Goal: Task Accomplishment & Management: Manage account settings

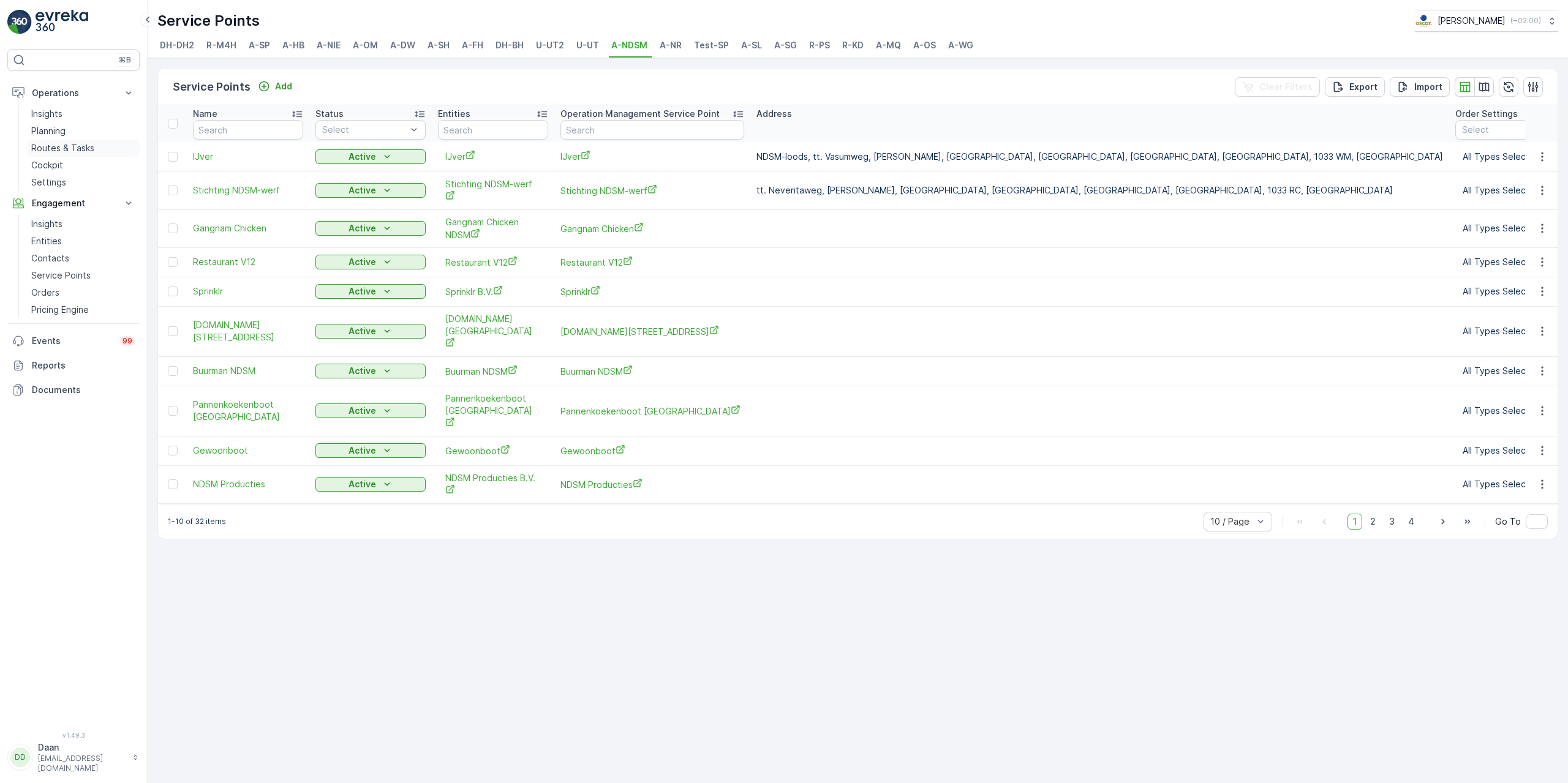
click at [106, 148] on link "Routes & Tasks" at bounding box center [83, 148] width 113 height 18
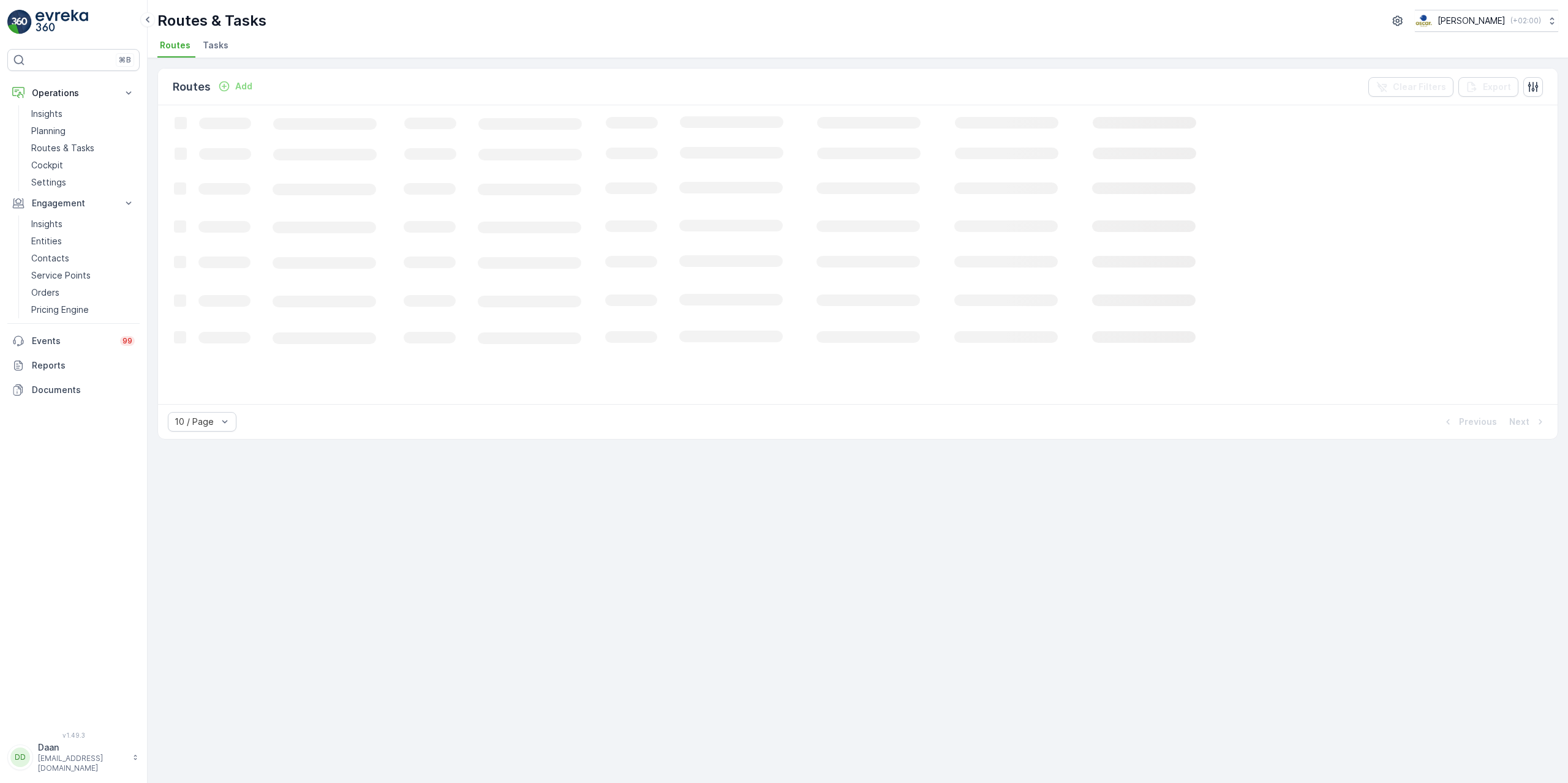
click at [221, 49] on span "Tasks" at bounding box center [216, 45] width 25 height 13
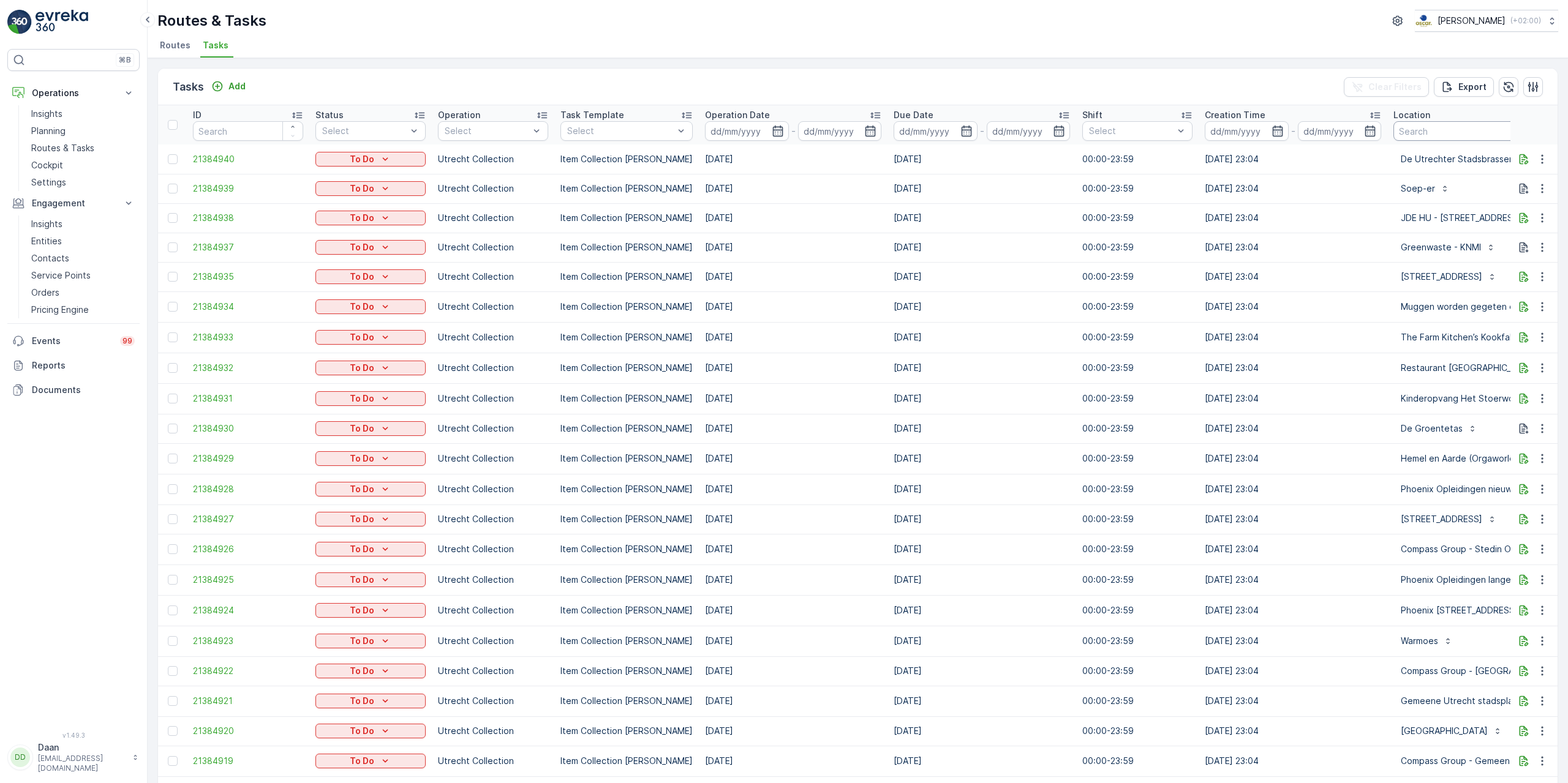
click at [1421, 126] on input "text" at bounding box center [1523, 131] width 260 height 20
type input "Esh"
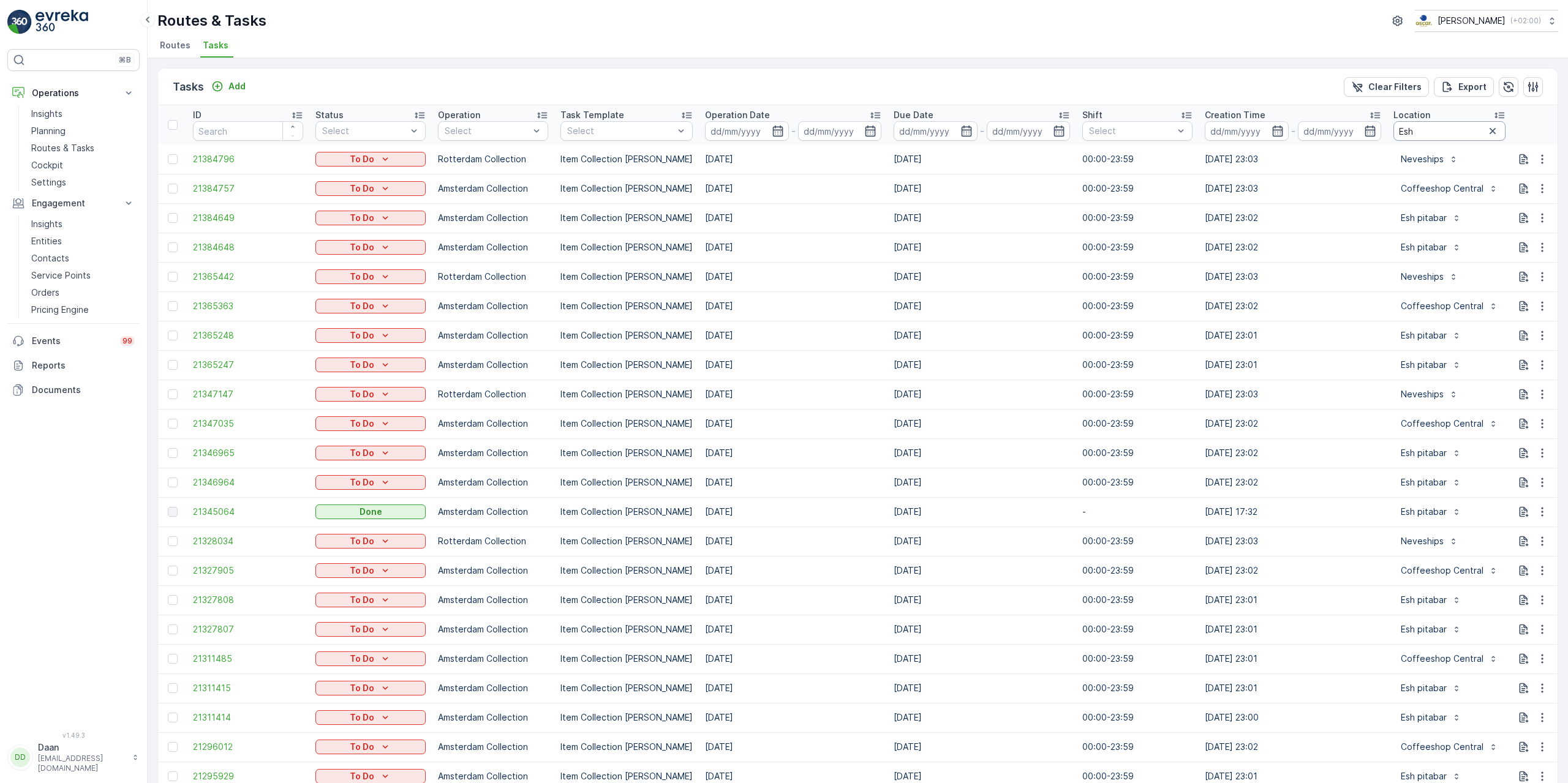
click at [1419, 128] on input "Esh" at bounding box center [1449, 131] width 112 height 20
type input "Esh"
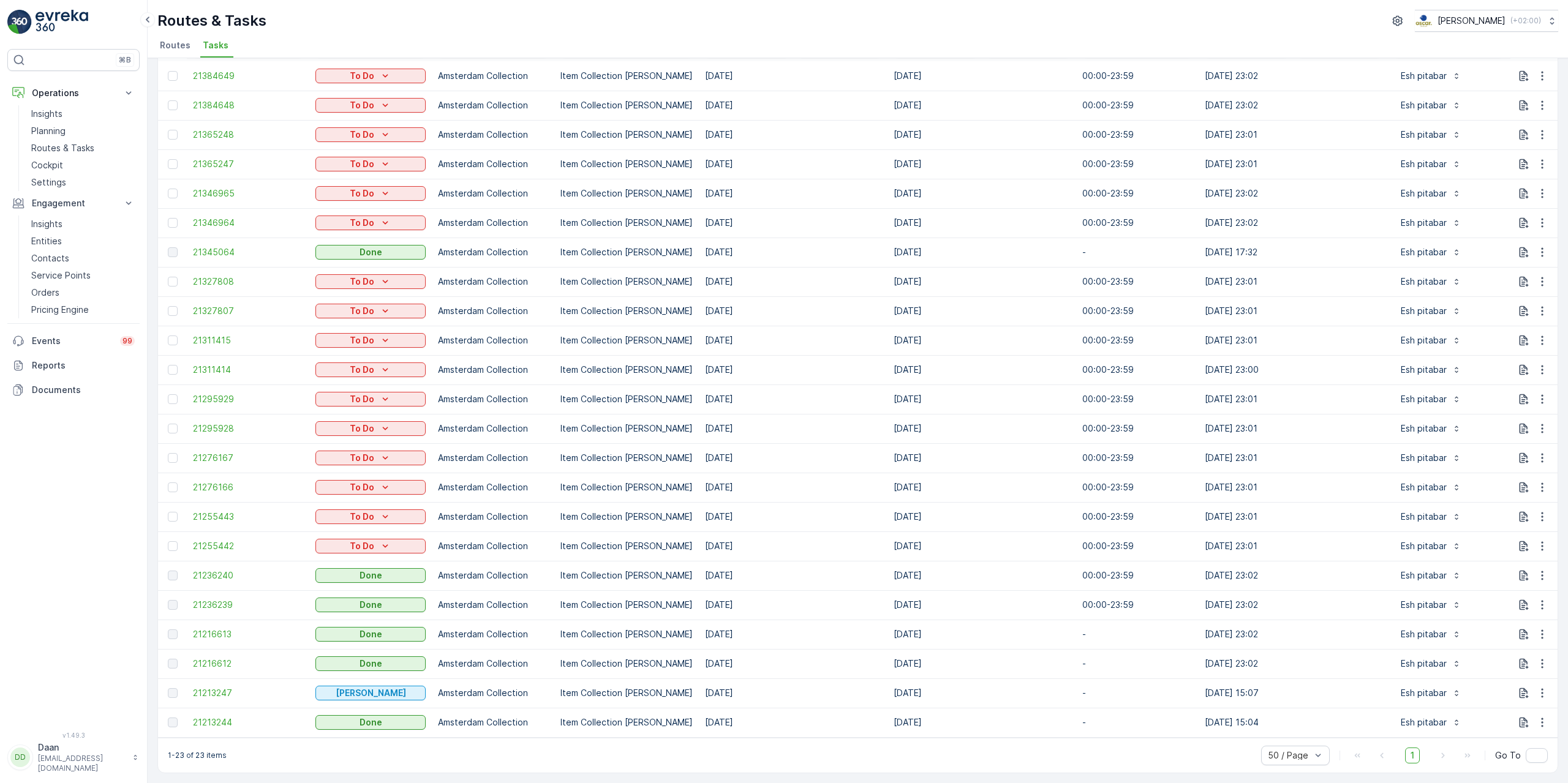
scroll to position [90, 0]
click at [210, 599] on span "21236239" at bounding box center [248, 604] width 110 height 13
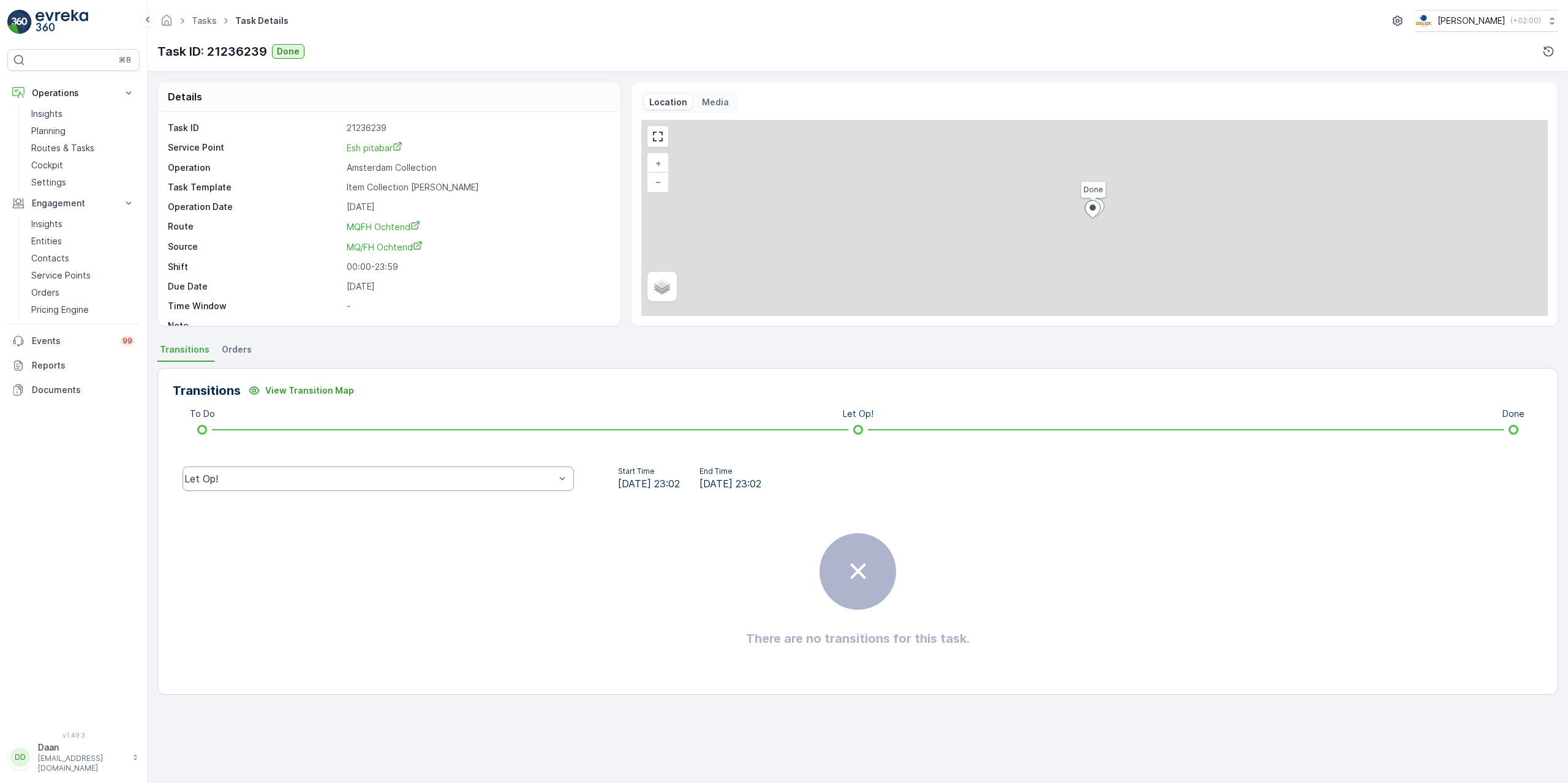
click at [476, 471] on div "Let Op!" at bounding box center [378, 478] width 392 height 24
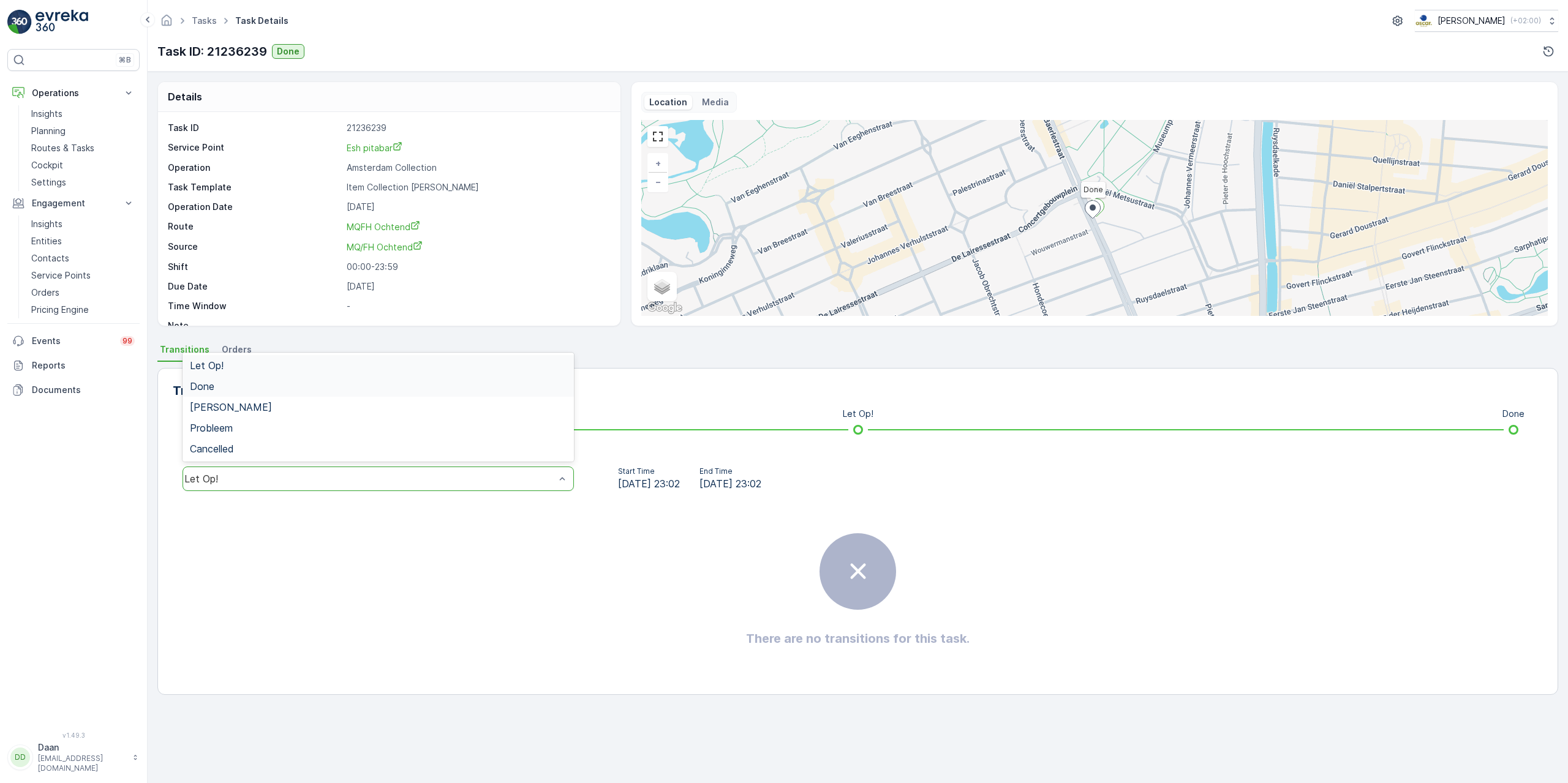
click at [432, 394] on div "Done" at bounding box center [378, 386] width 392 height 21
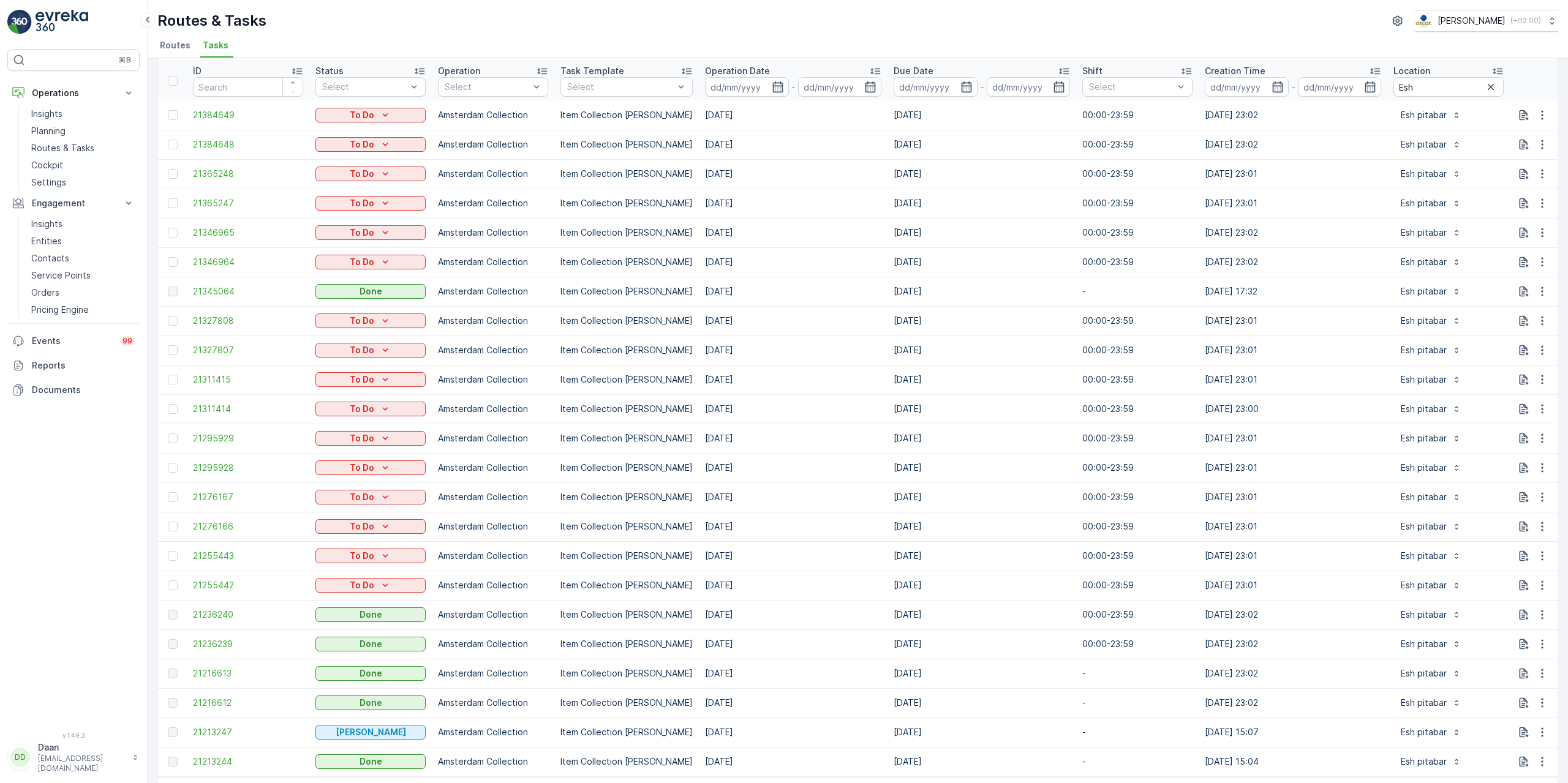
scroll to position [90, 0]
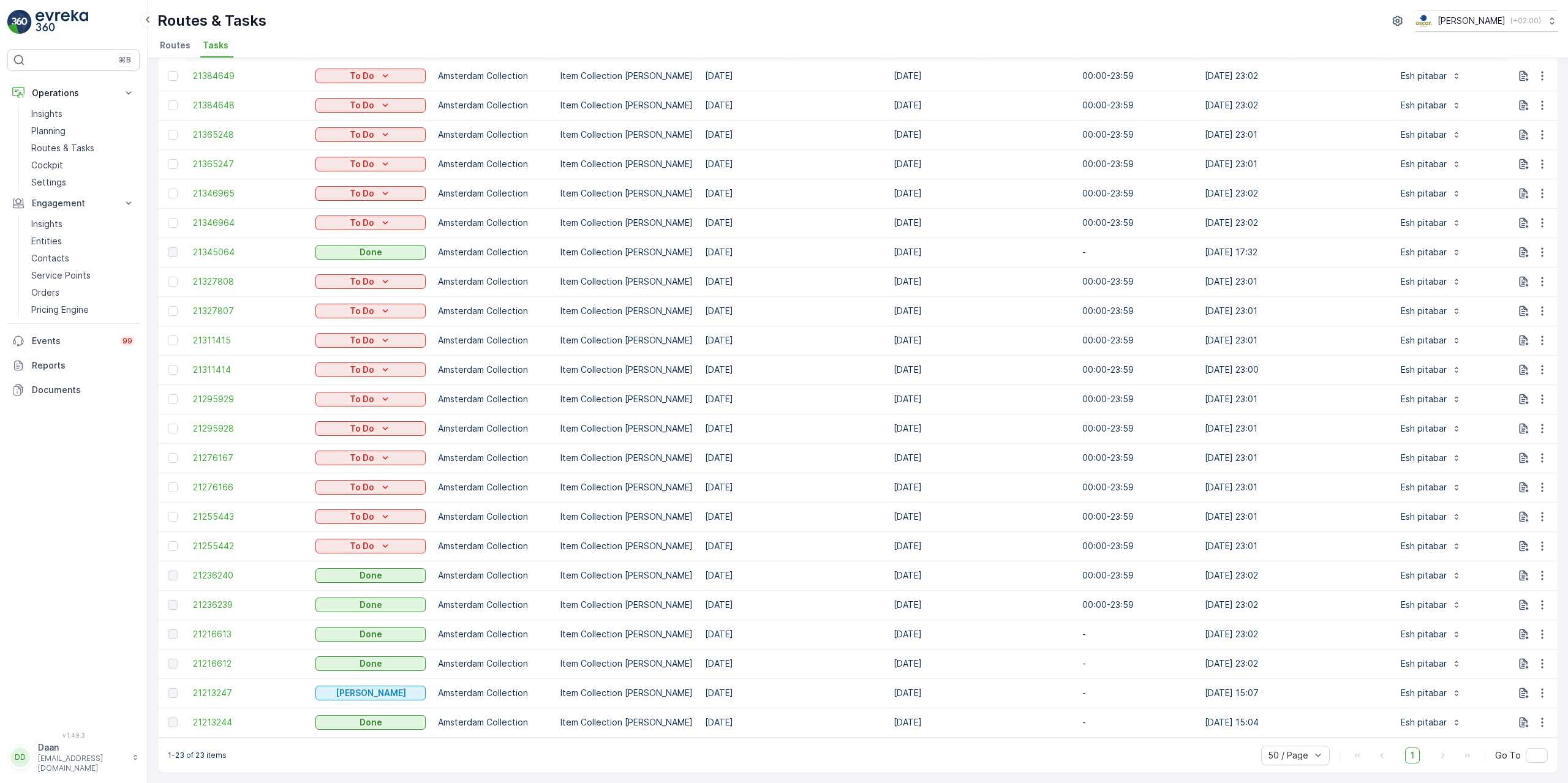
click at [198, 562] on td "21236240" at bounding box center [247, 575] width 122 height 29
click at [201, 569] on span "21236240" at bounding box center [248, 575] width 110 height 13
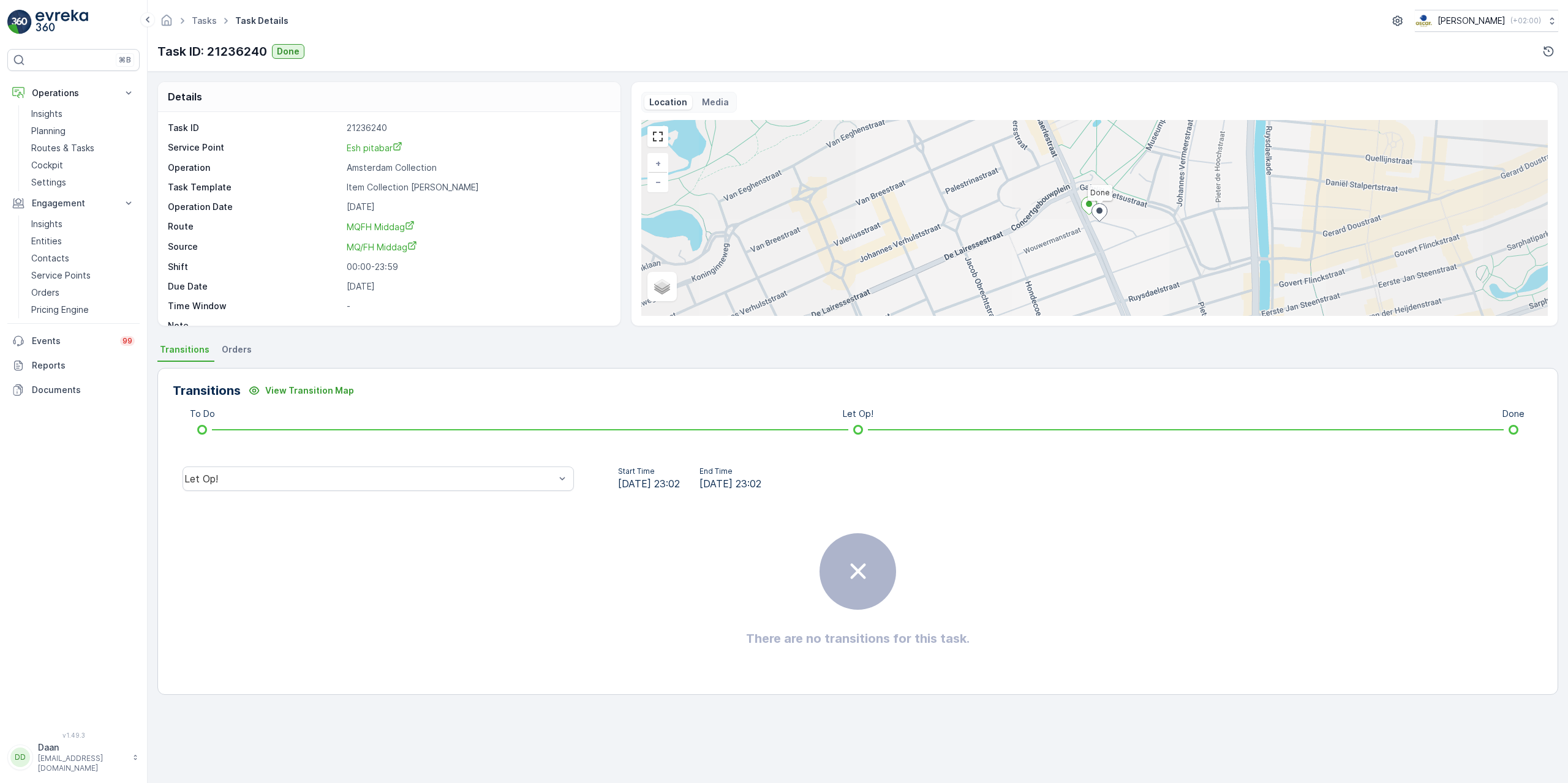
click at [468, 464] on div "Let Op!" at bounding box center [378, 478] width 411 height 39
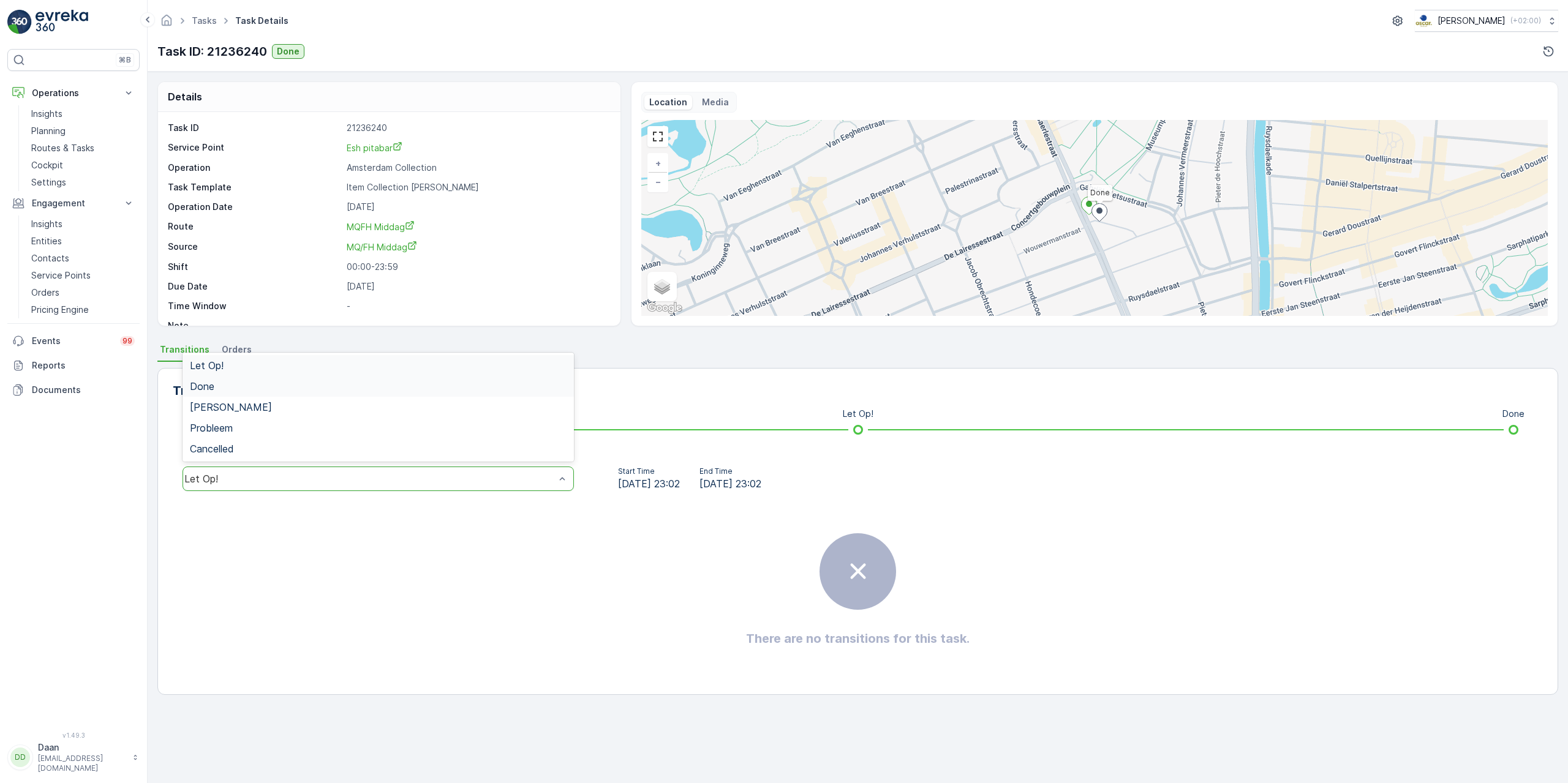
click at [413, 390] on div "Done" at bounding box center [378, 386] width 377 height 11
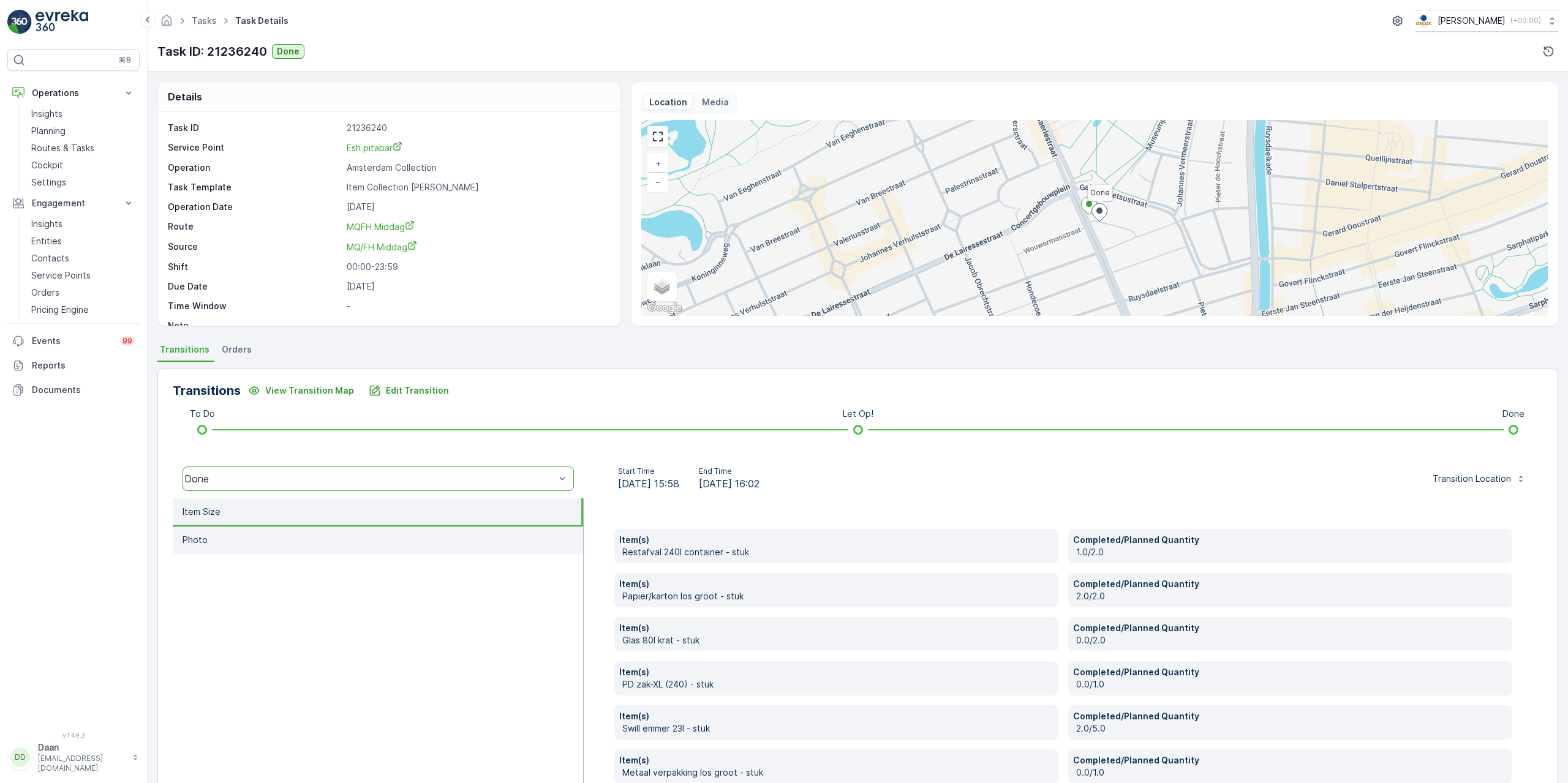
scroll to position [114, 0]
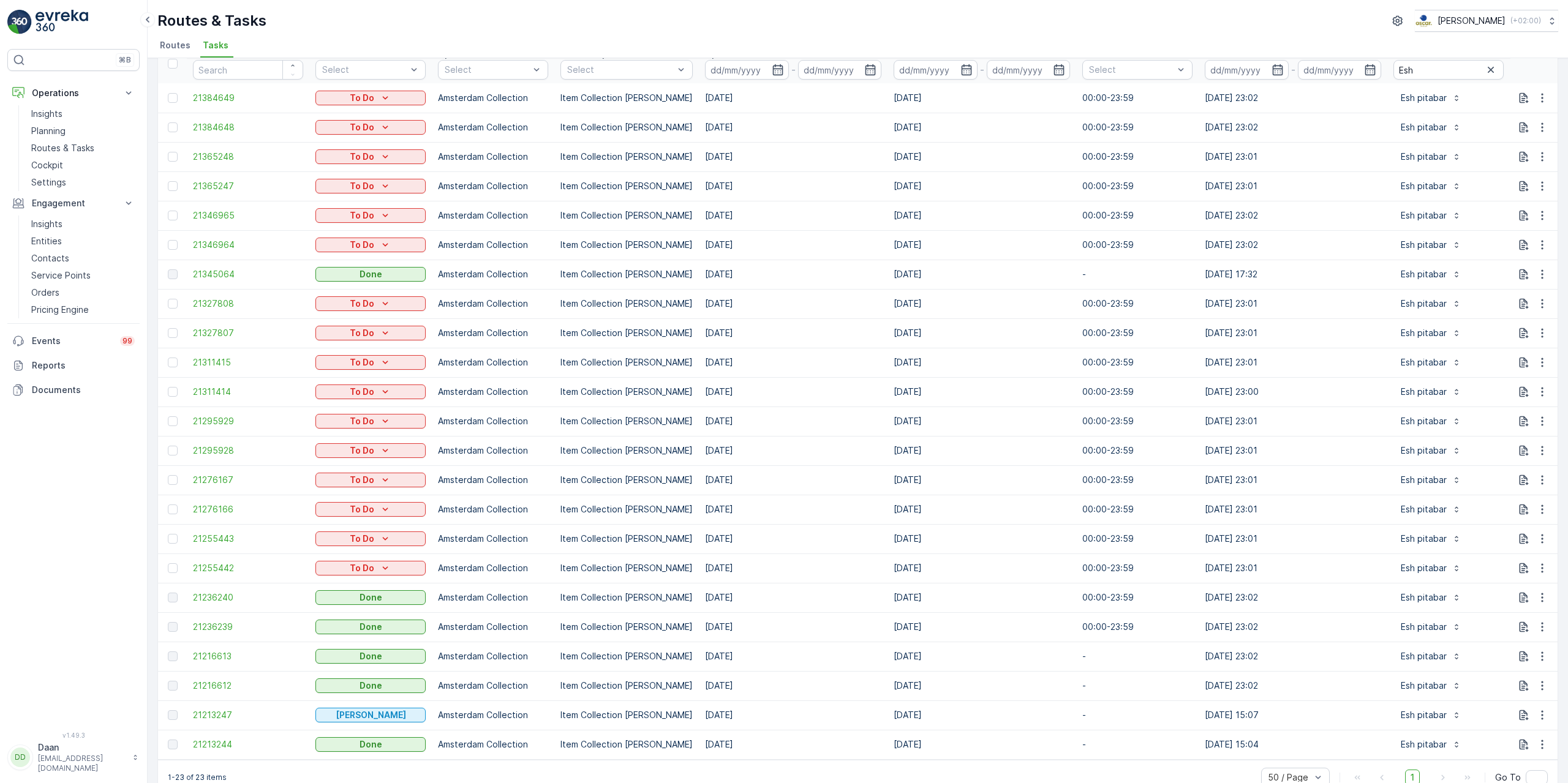
scroll to position [90, 0]
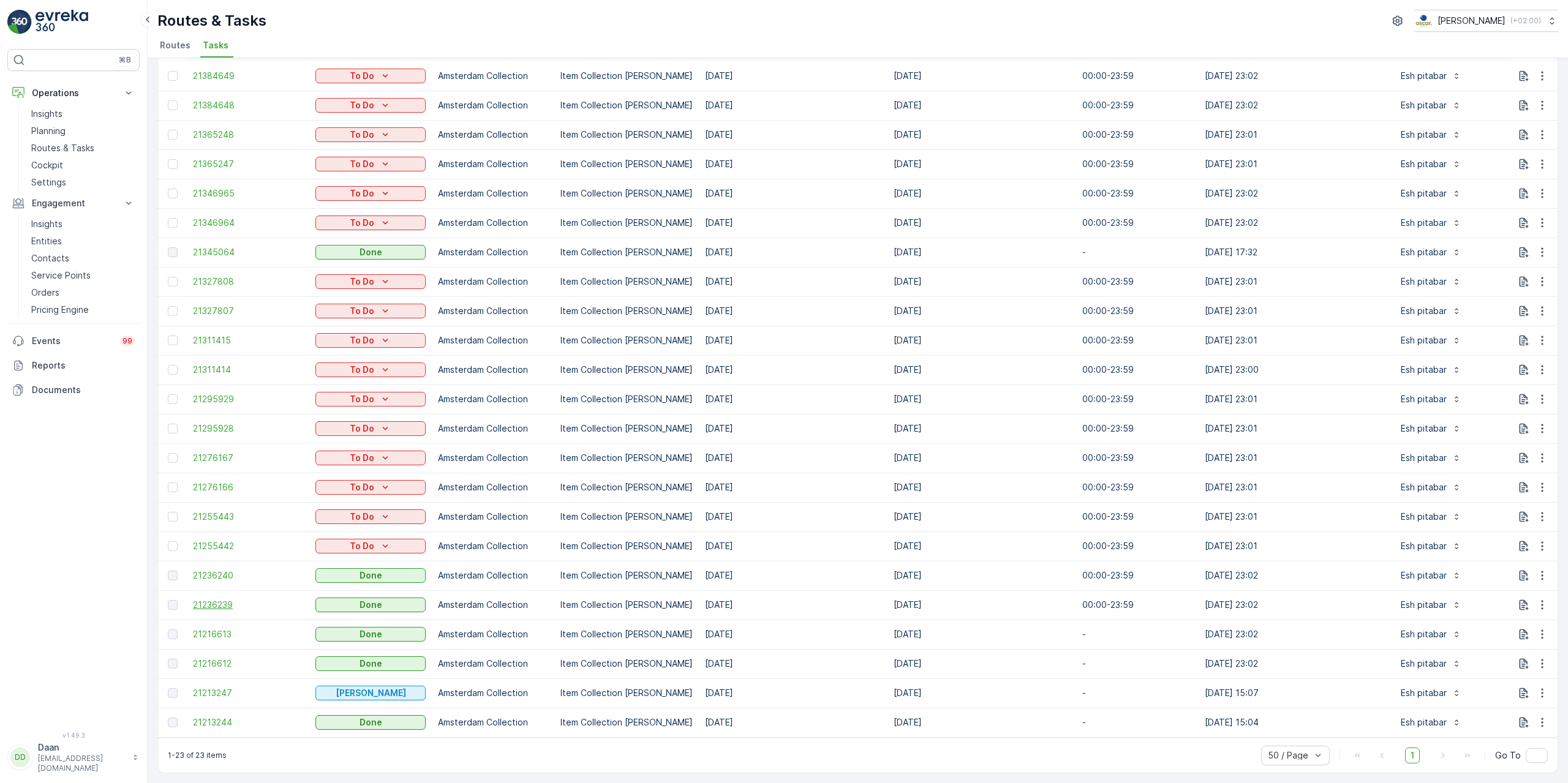
click at [223, 600] on span "21236239" at bounding box center [248, 604] width 110 height 13
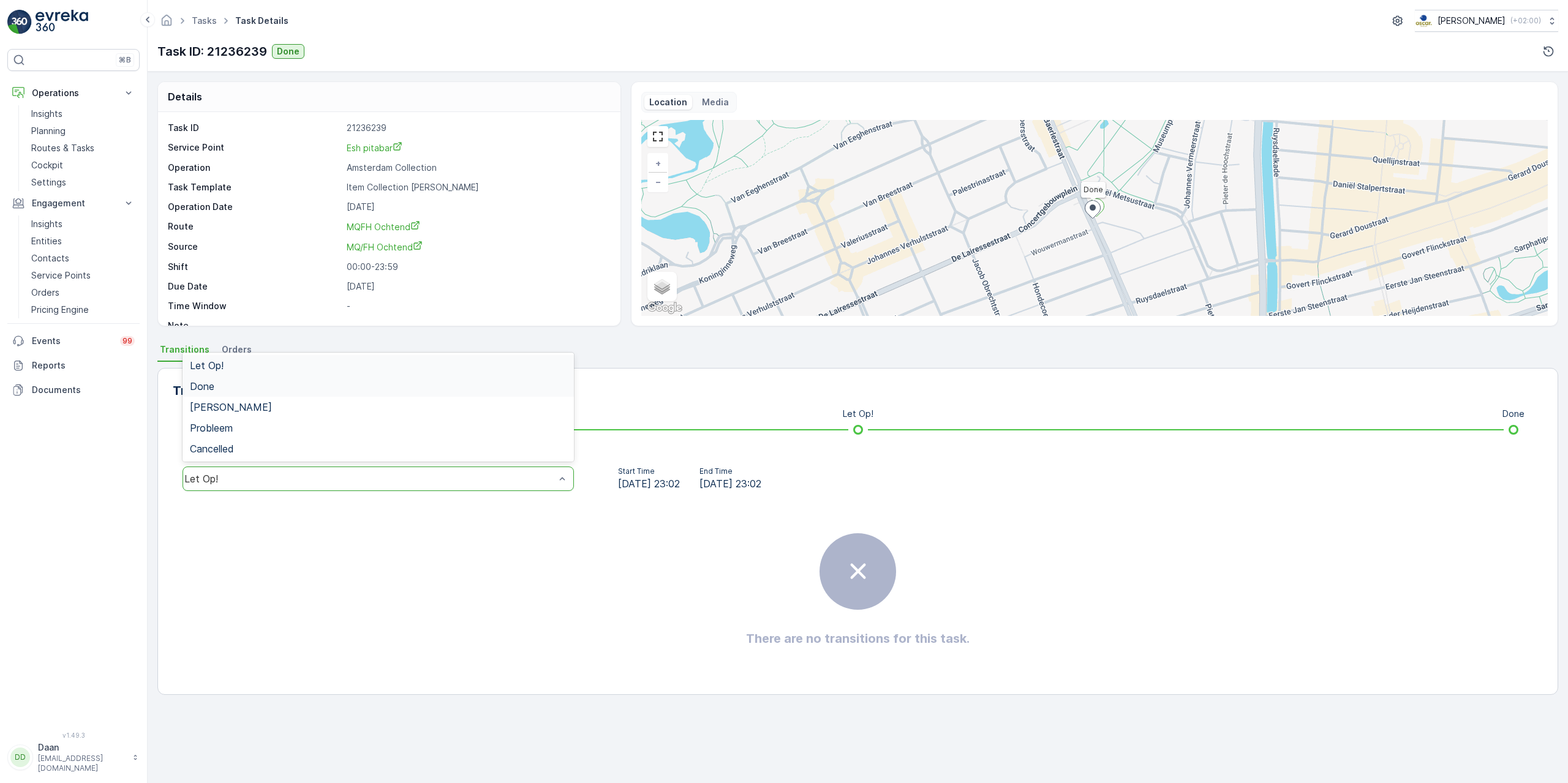
click at [492, 392] on div "Done" at bounding box center [378, 386] width 392 height 21
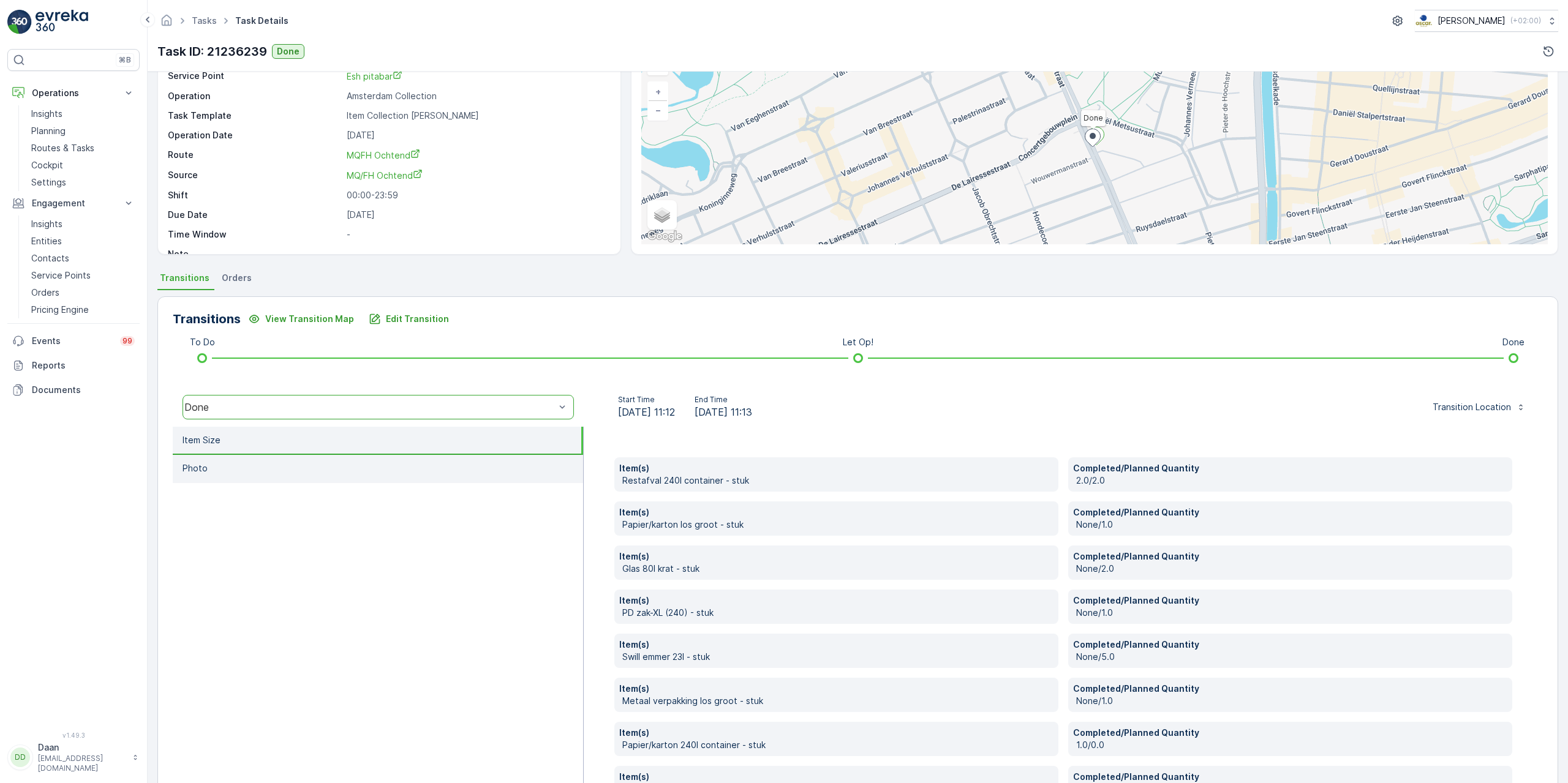
scroll to position [184, 0]
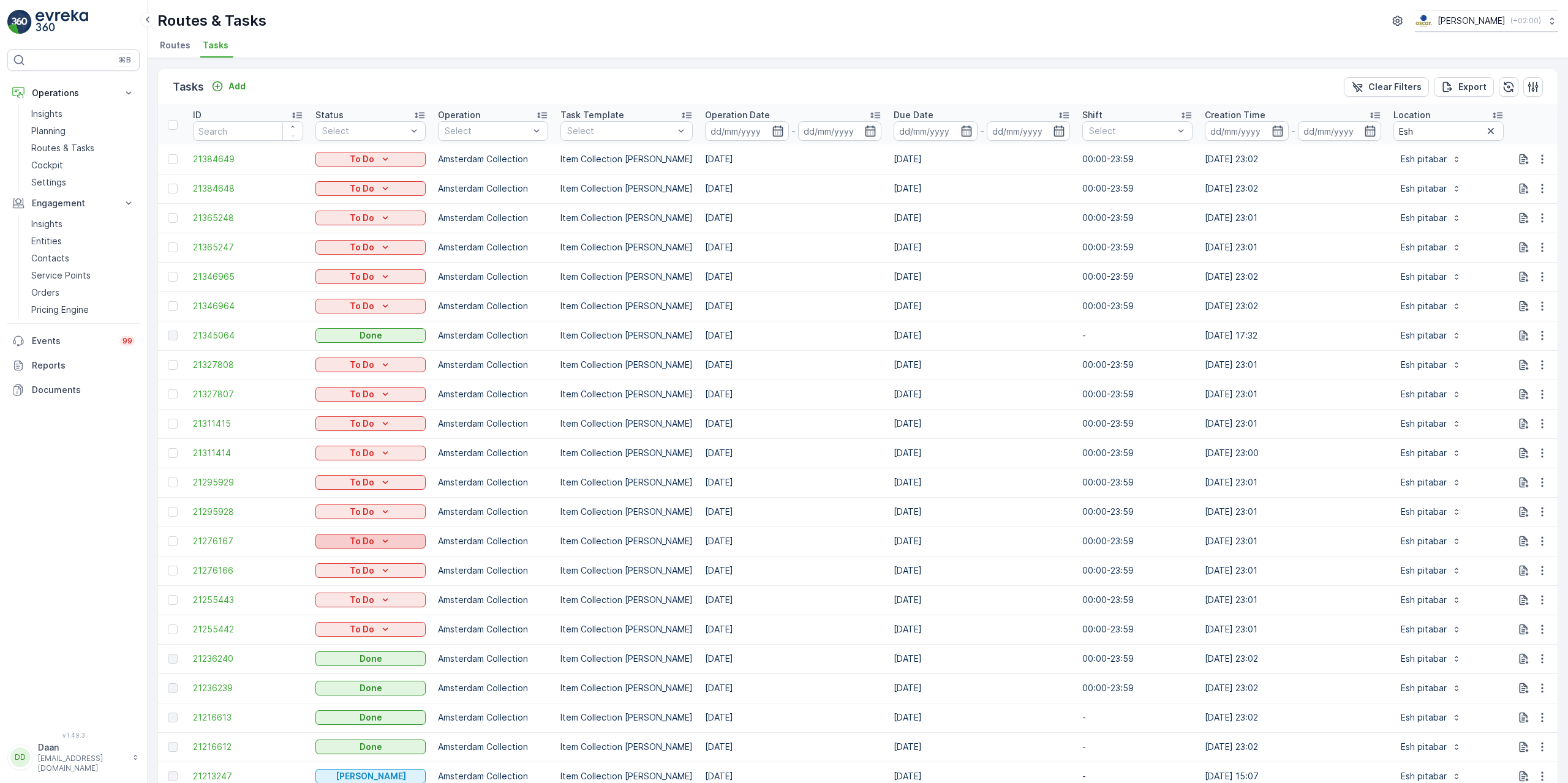
scroll to position [90, 0]
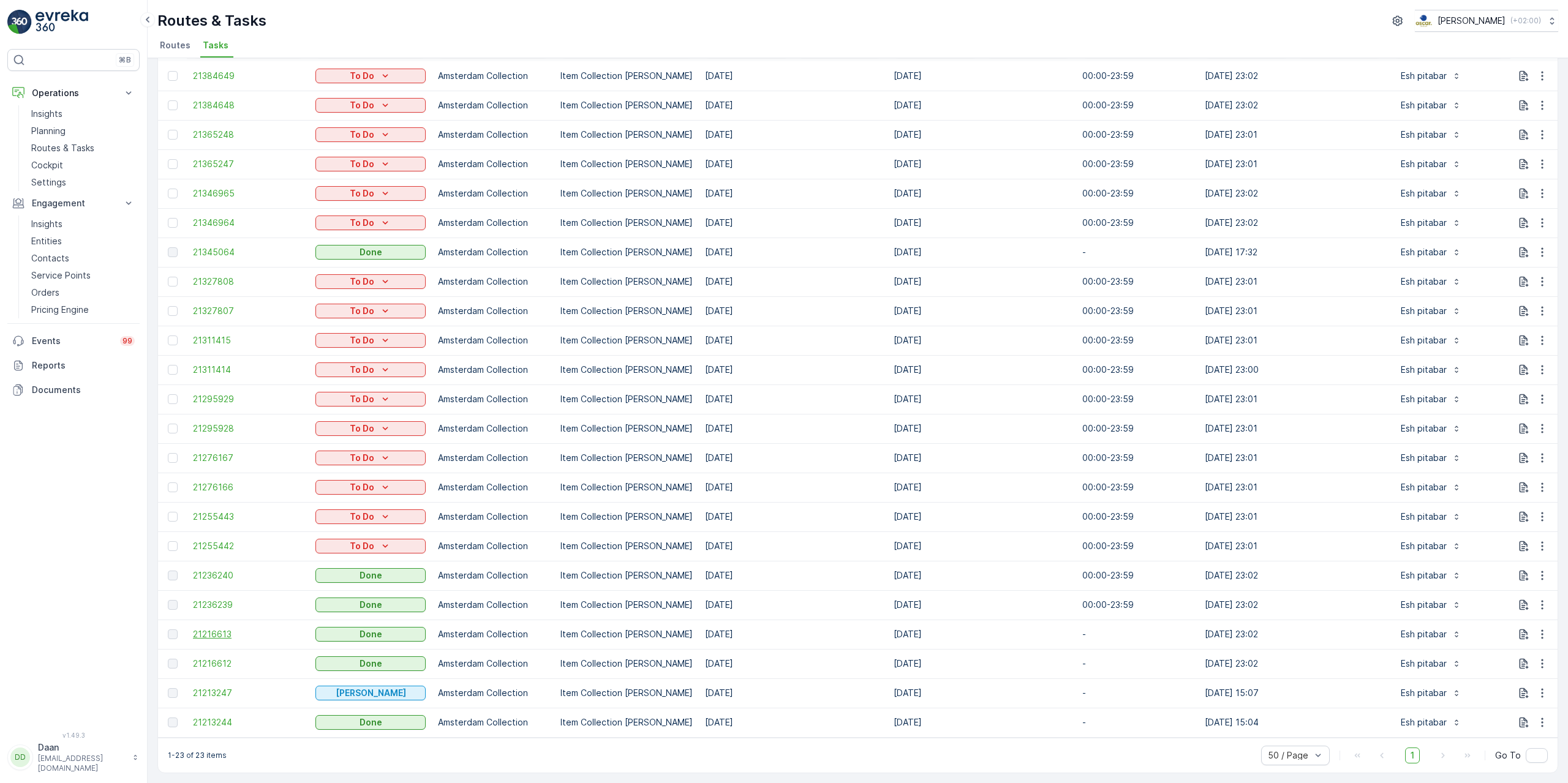
click at [225, 628] on span "21216613" at bounding box center [248, 634] width 110 height 13
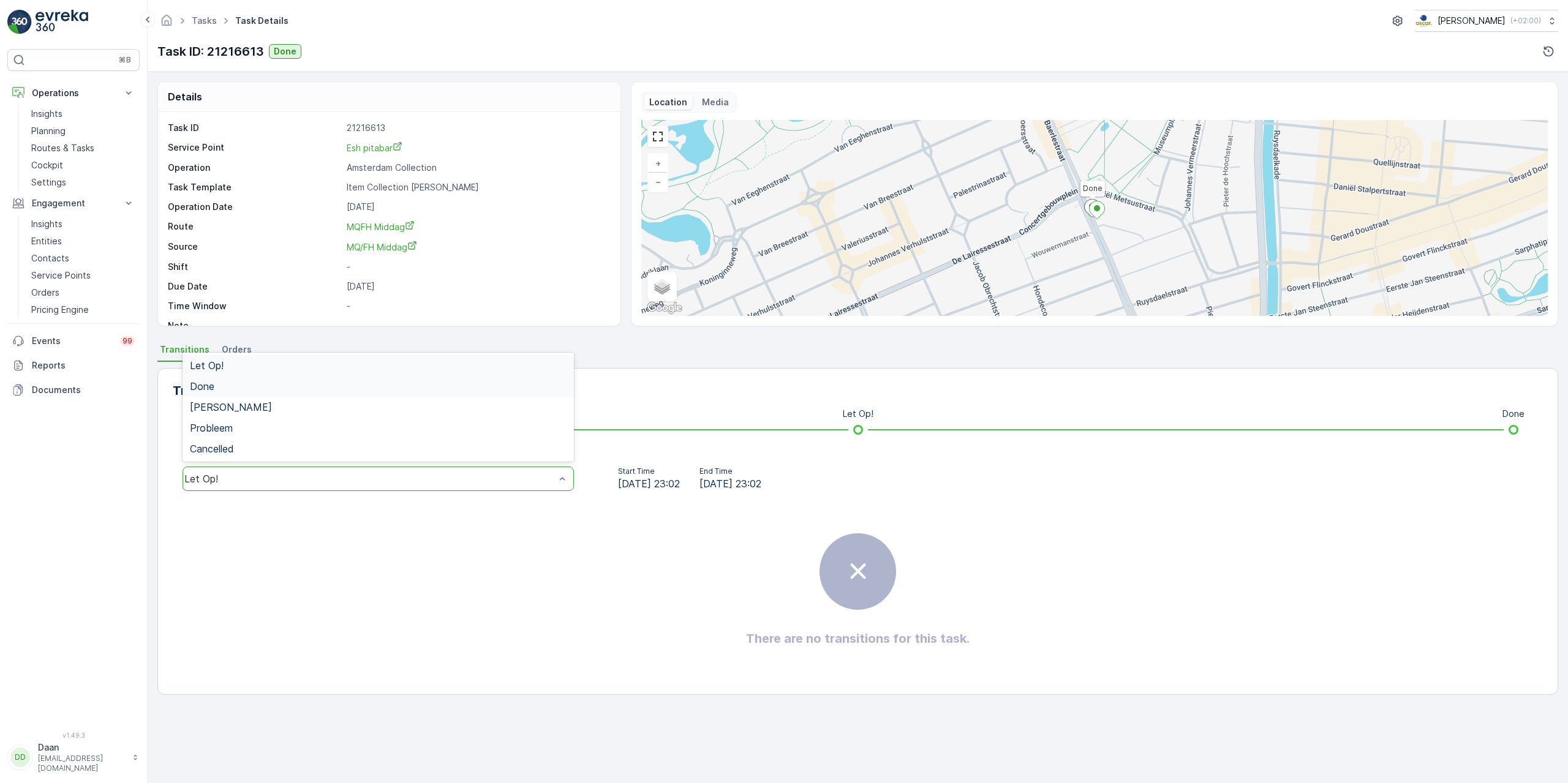
click at [404, 385] on div "Done" at bounding box center [378, 386] width 377 height 11
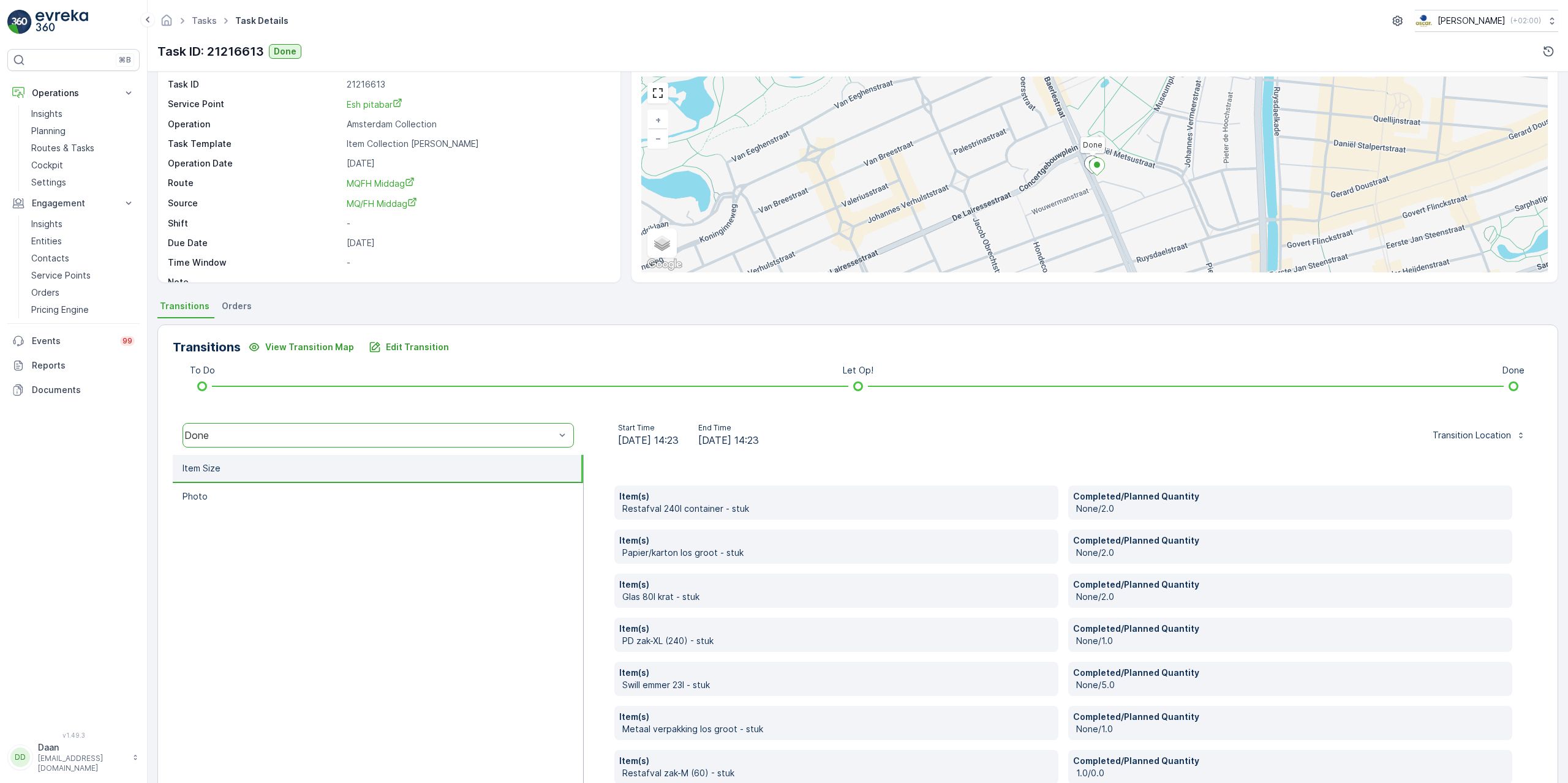
scroll to position [184, 0]
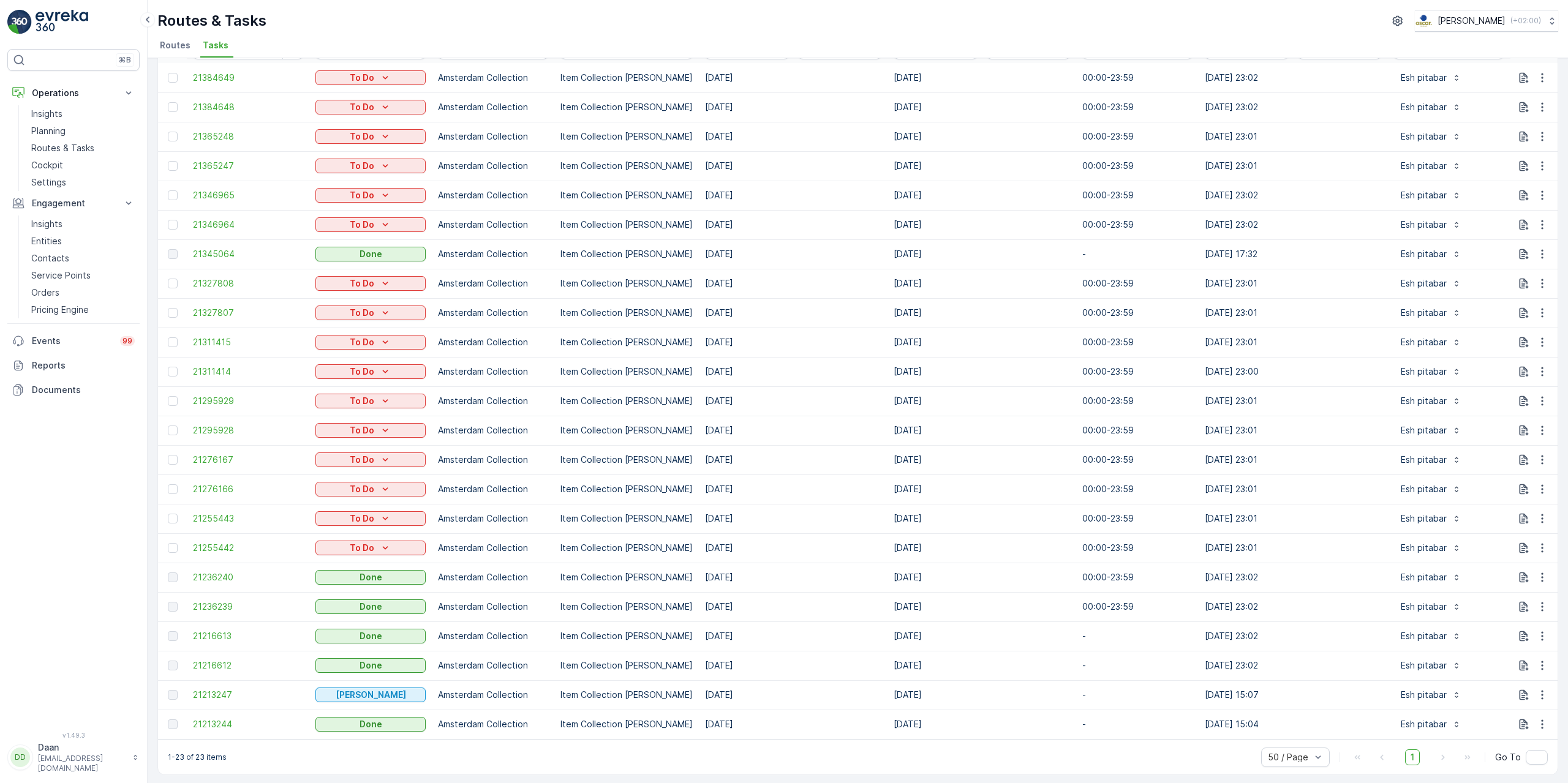
scroll to position [90, 0]
click at [213, 658] on span "21216612" at bounding box center [248, 664] width 110 height 13
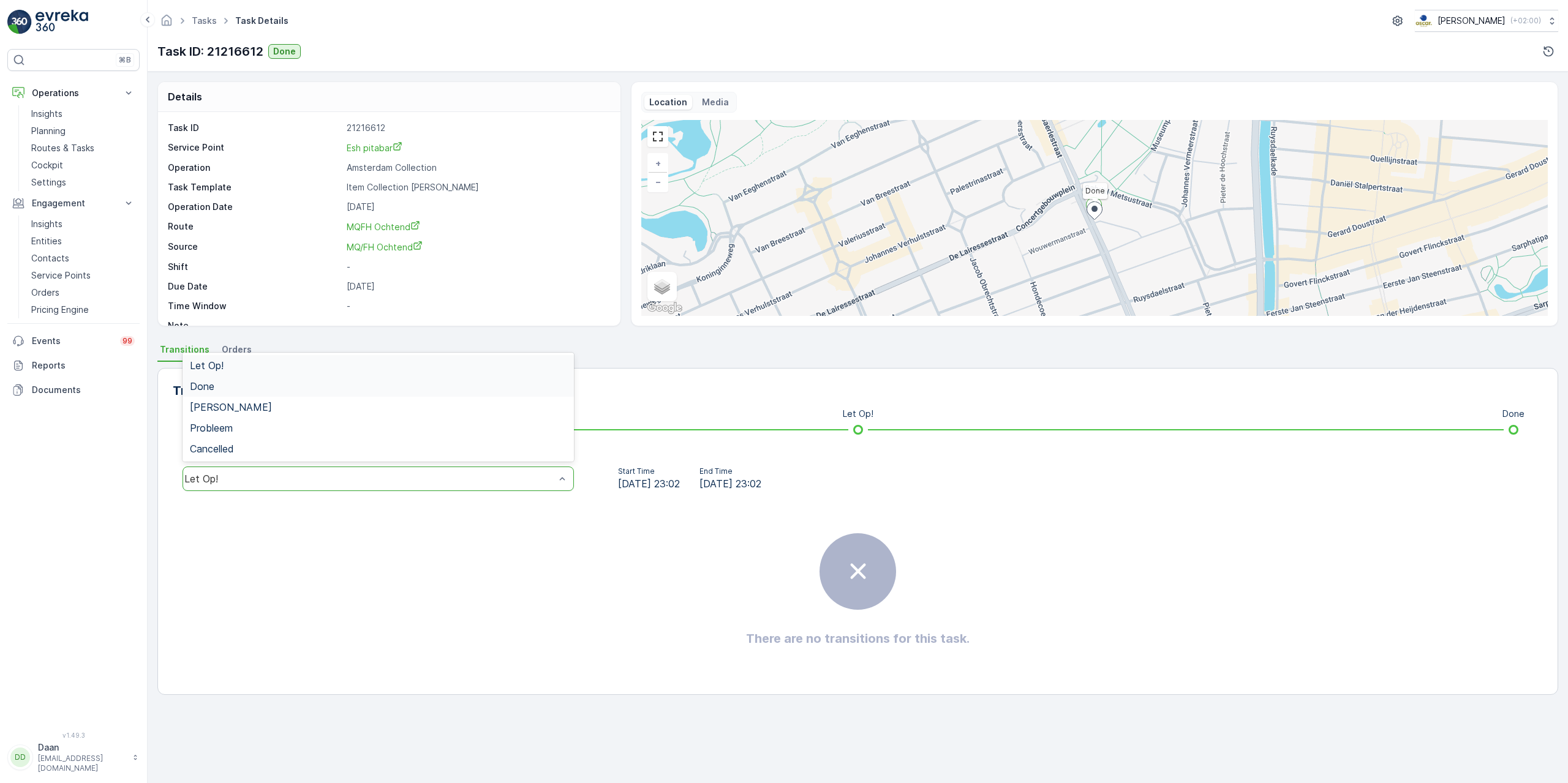
click at [447, 385] on div "Done" at bounding box center [378, 386] width 377 height 11
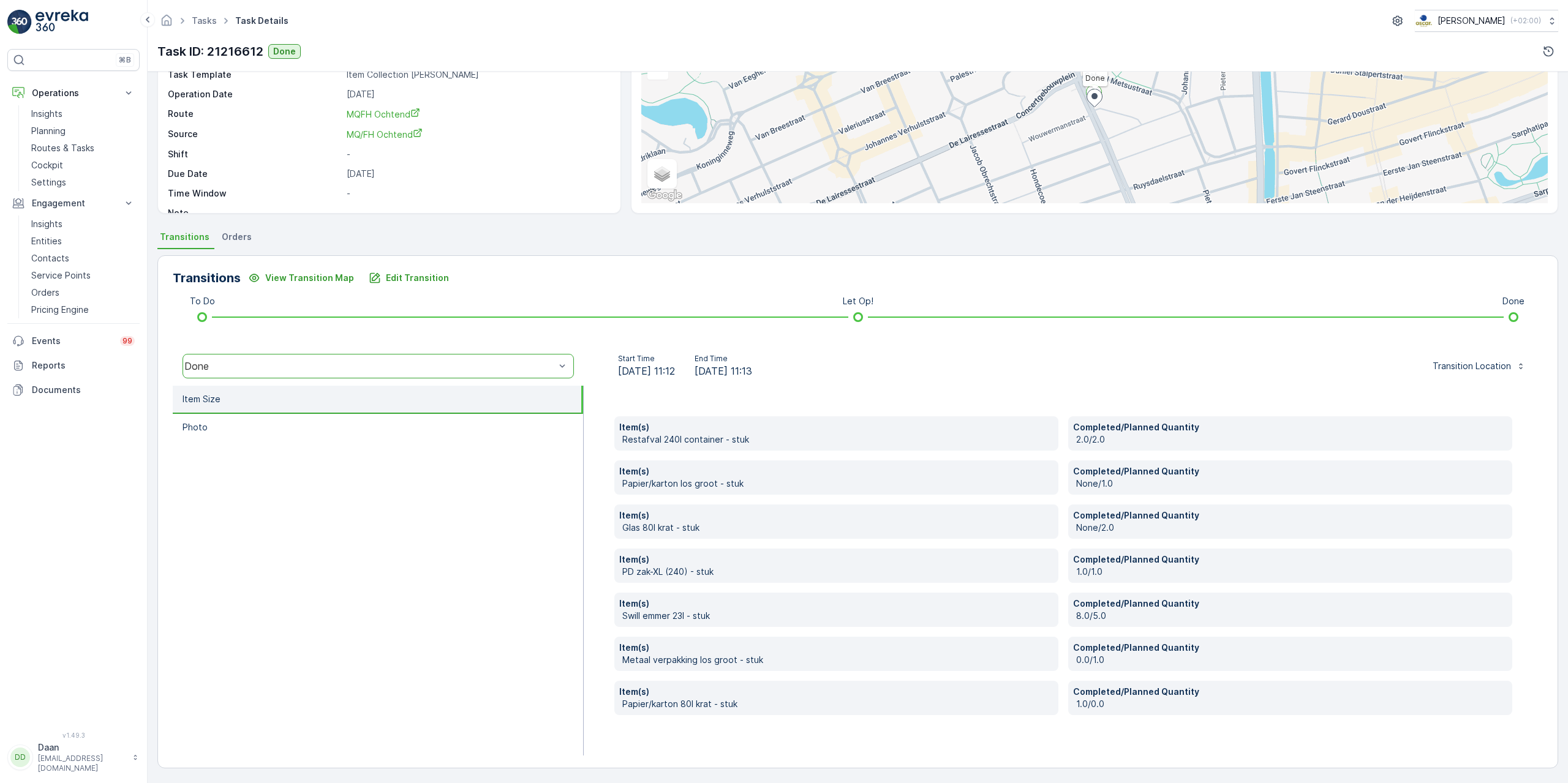
scroll to position [114, 0]
click at [498, 357] on div "Done" at bounding box center [378, 364] width 392 height 24
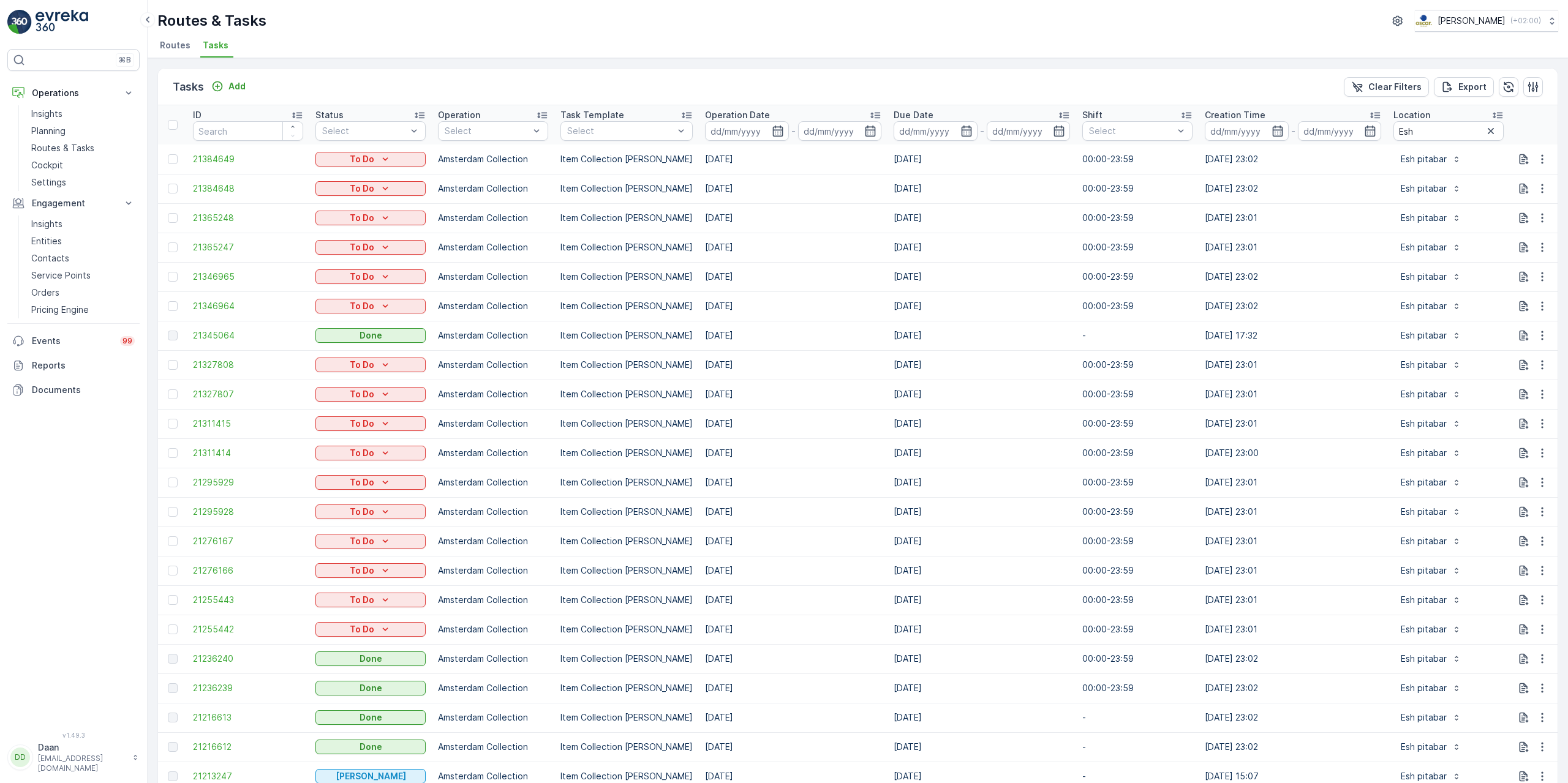
scroll to position [90, 0]
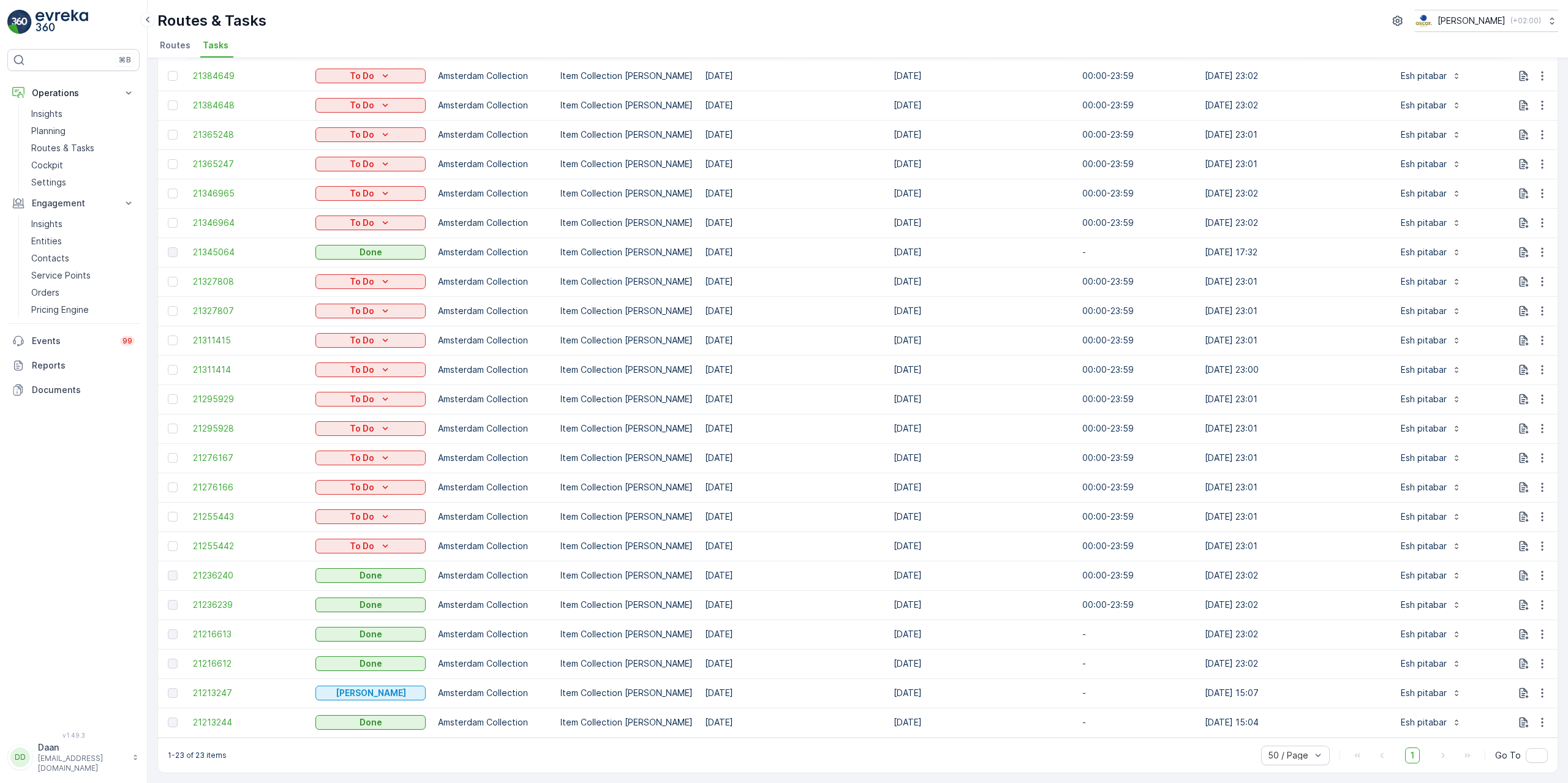
click at [212, 606] on td "21236239" at bounding box center [247, 605] width 122 height 29
click at [216, 601] on span "21236239" at bounding box center [248, 604] width 110 height 13
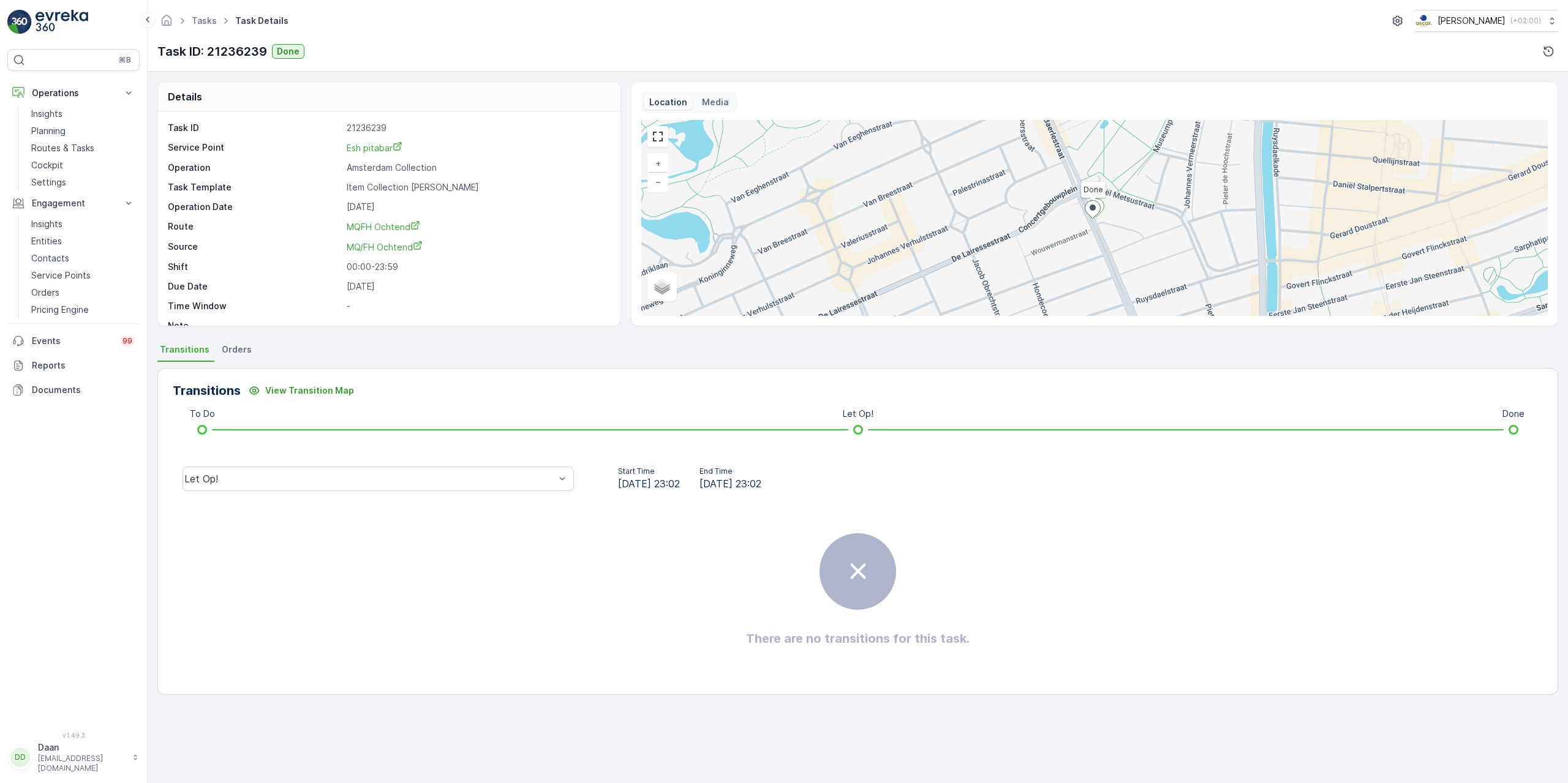
click at [399, 497] on div "Let Op!" at bounding box center [378, 478] width 411 height 39
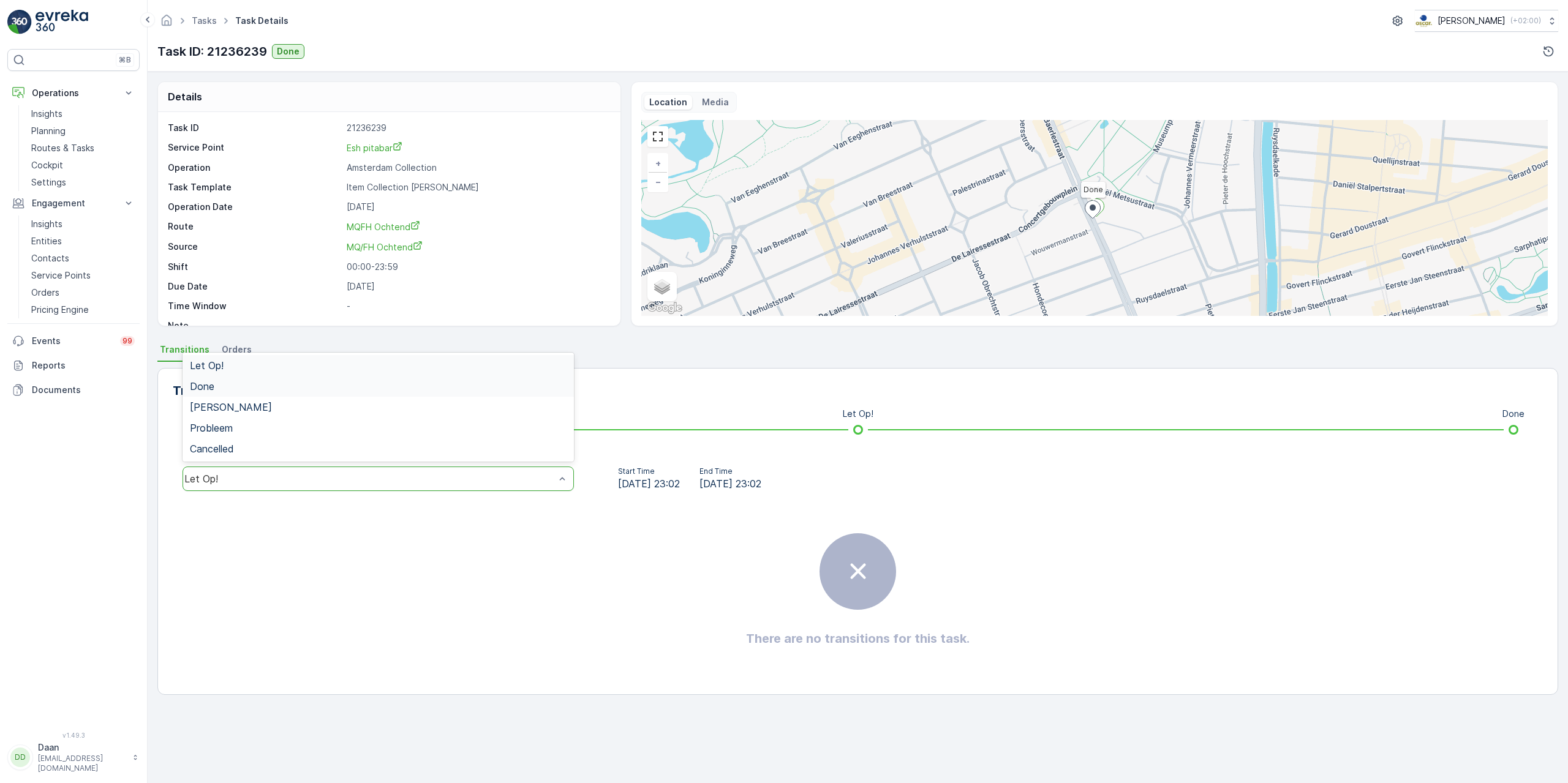
click at [362, 390] on div "Done" at bounding box center [378, 386] width 377 height 11
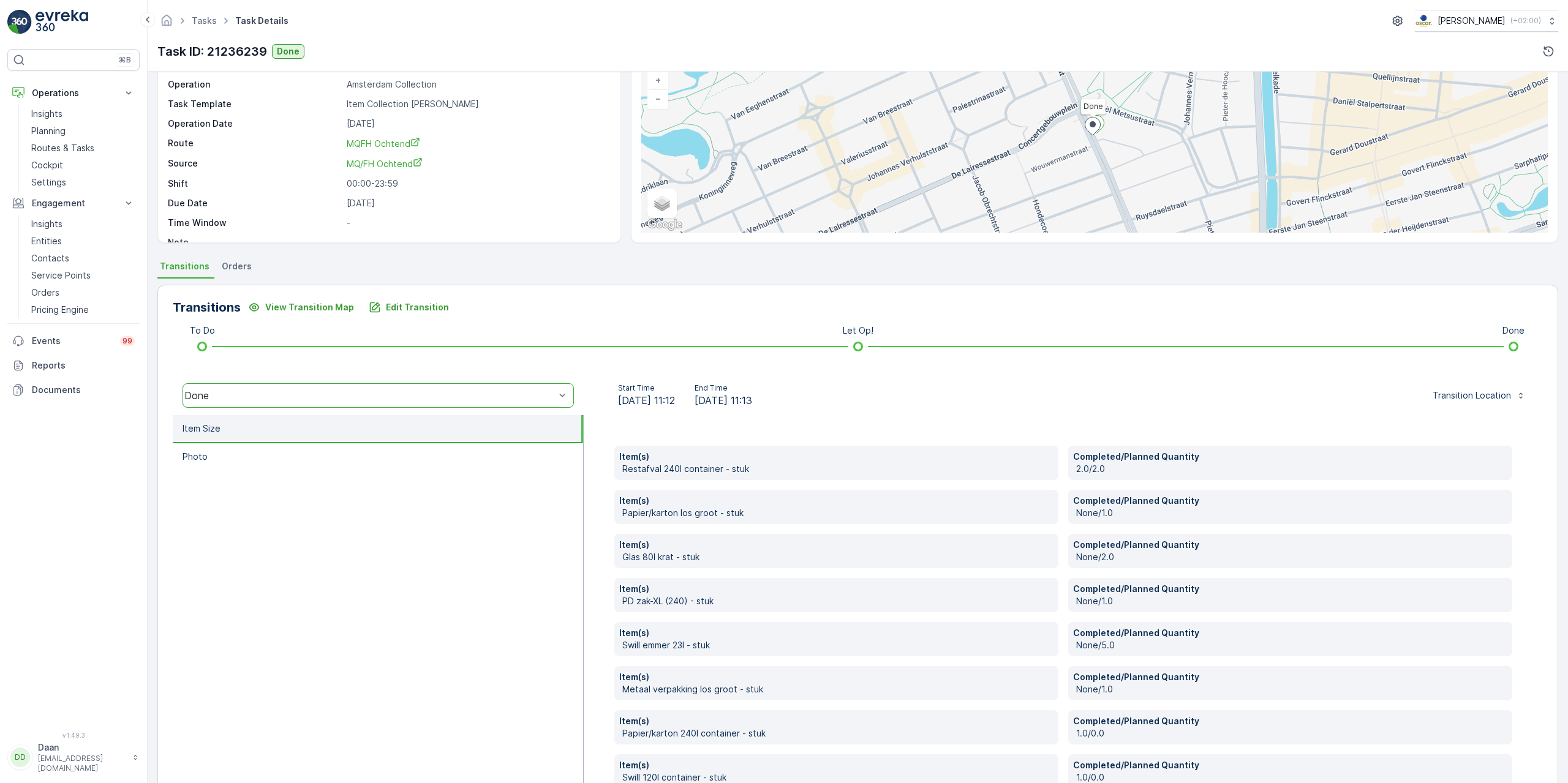
scroll to position [184, 0]
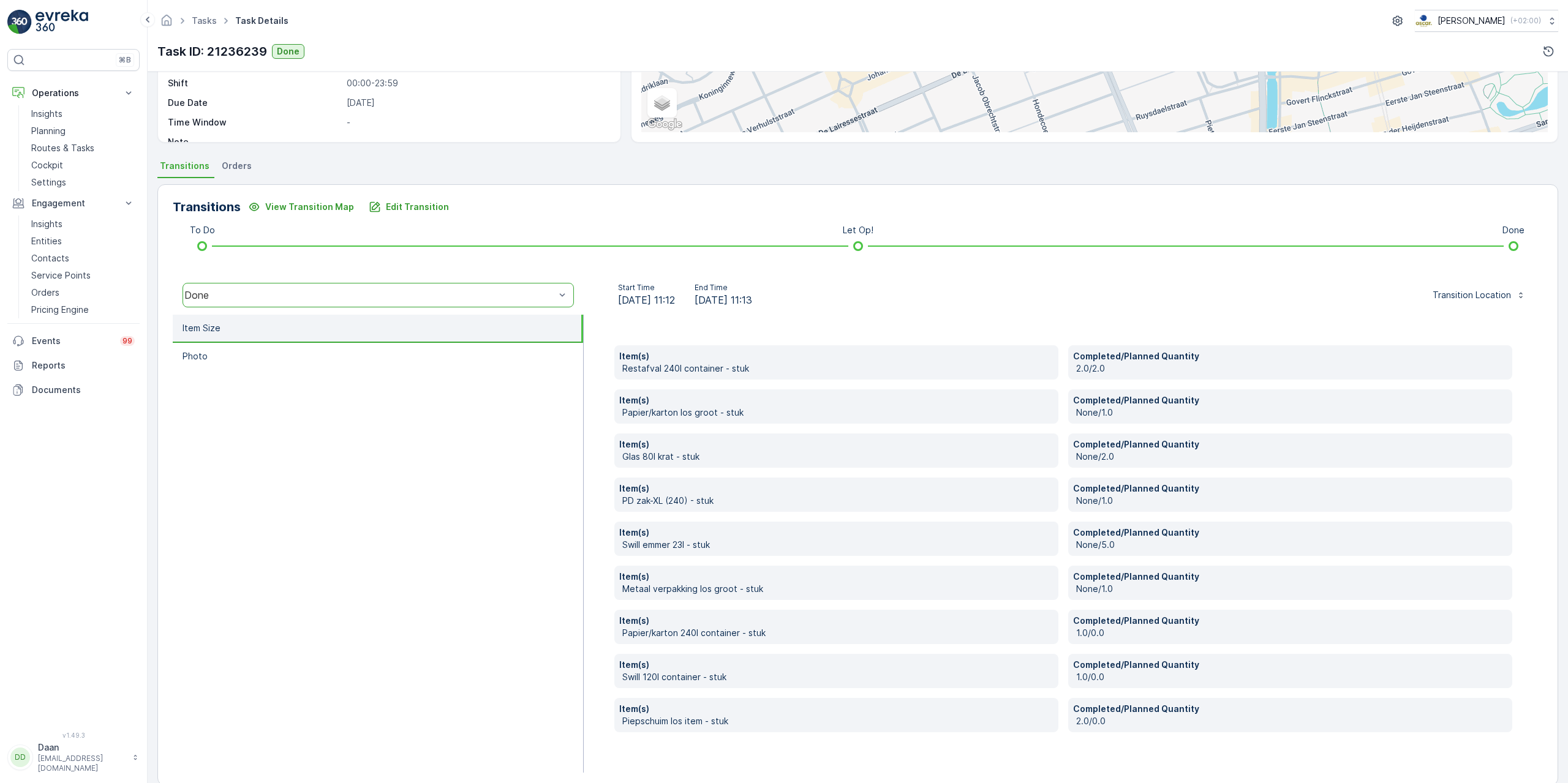
drag, startPoint x: 569, startPoint y: 586, endPoint x: 559, endPoint y: 541, distance: 46.1
click at [569, 586] on ul "Item Size Photo" at bounding box center [378, 543] width 411 height 458
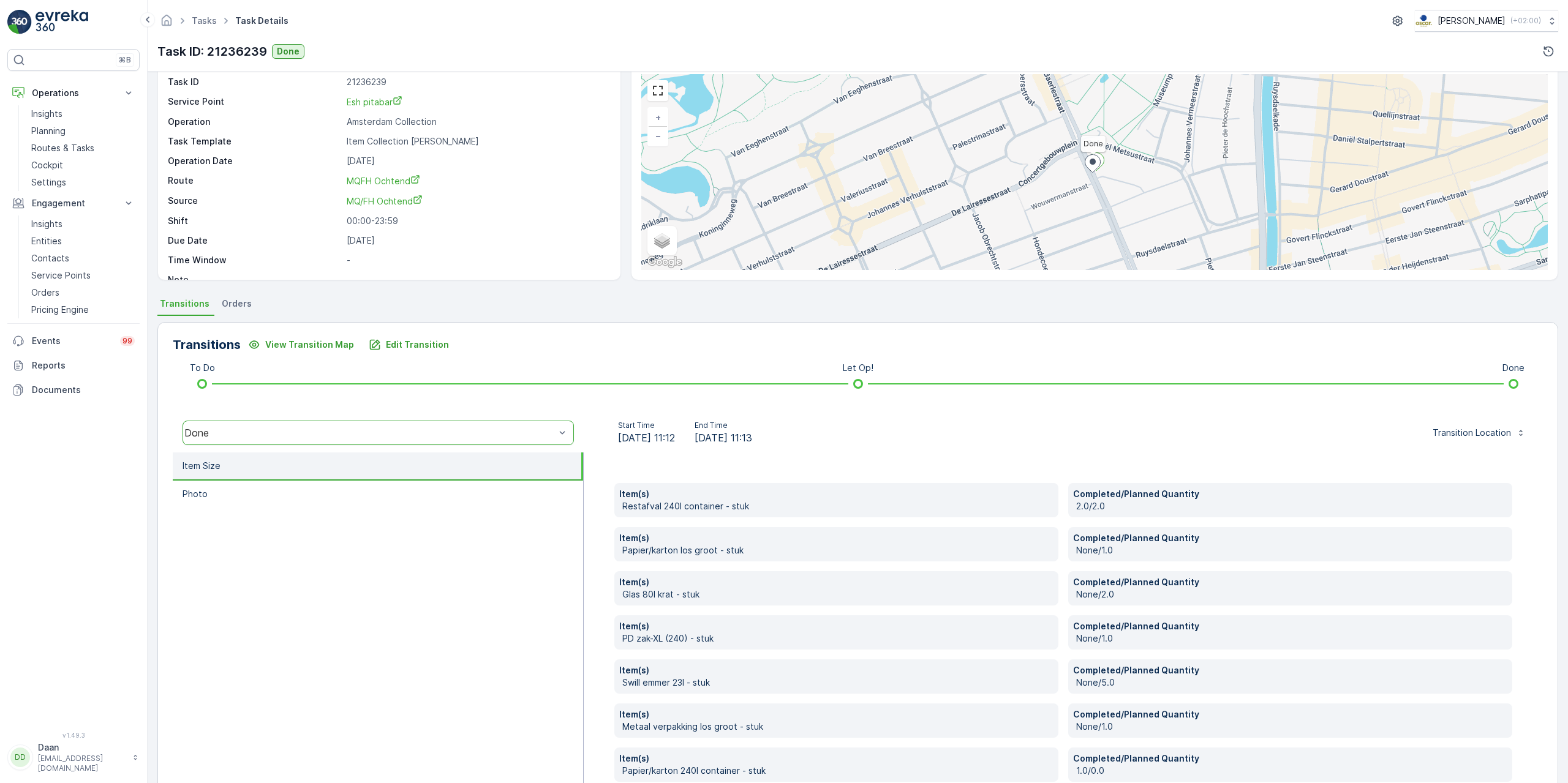
scroll to position [0, 0]
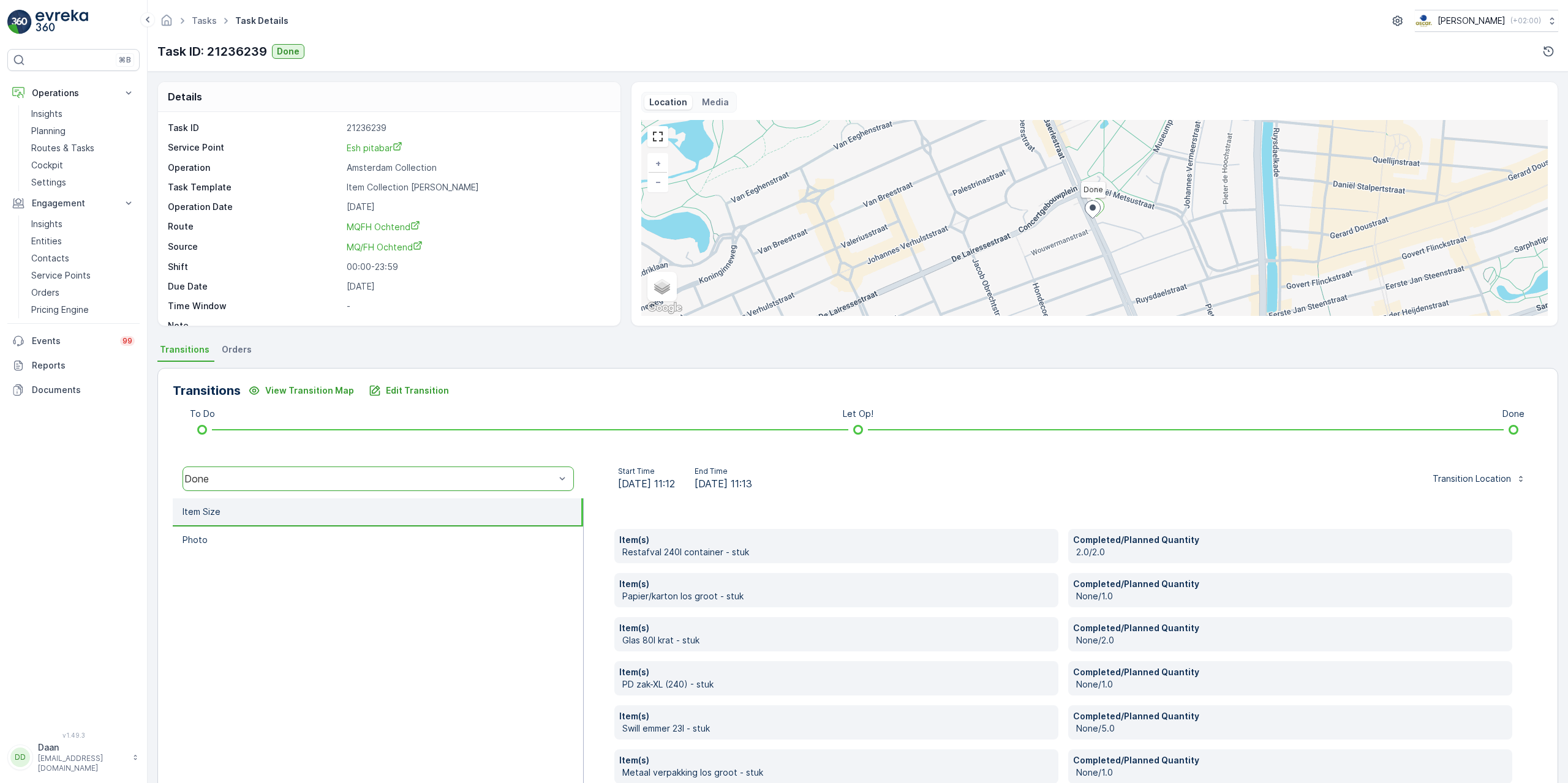
click at [54, 27] on img at bounding box center [62, 21] width 53 height 24
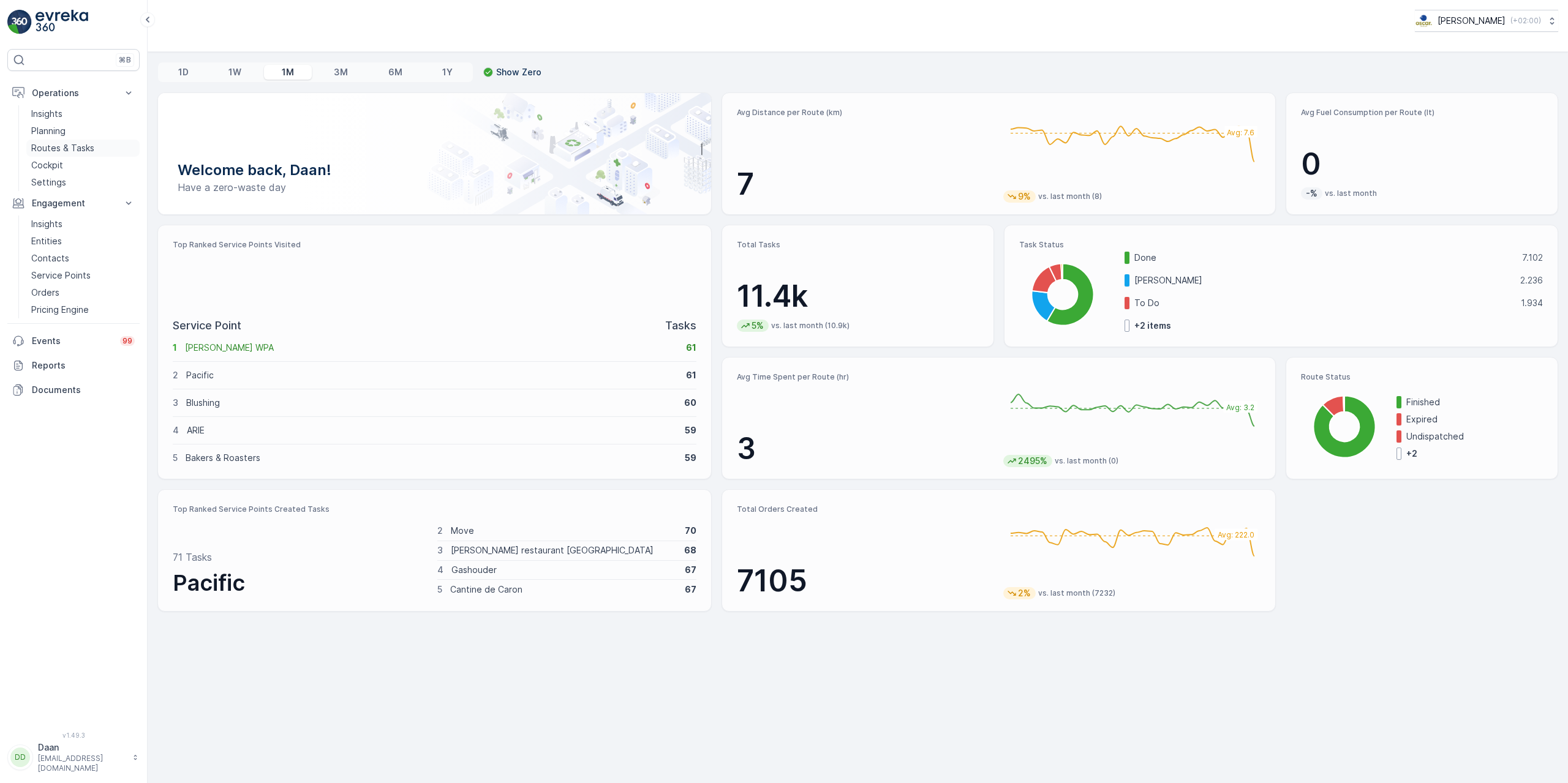
click at [50, 143] on p "Routes & Tasks" at bounding box center [62, 147] width 63 height 13
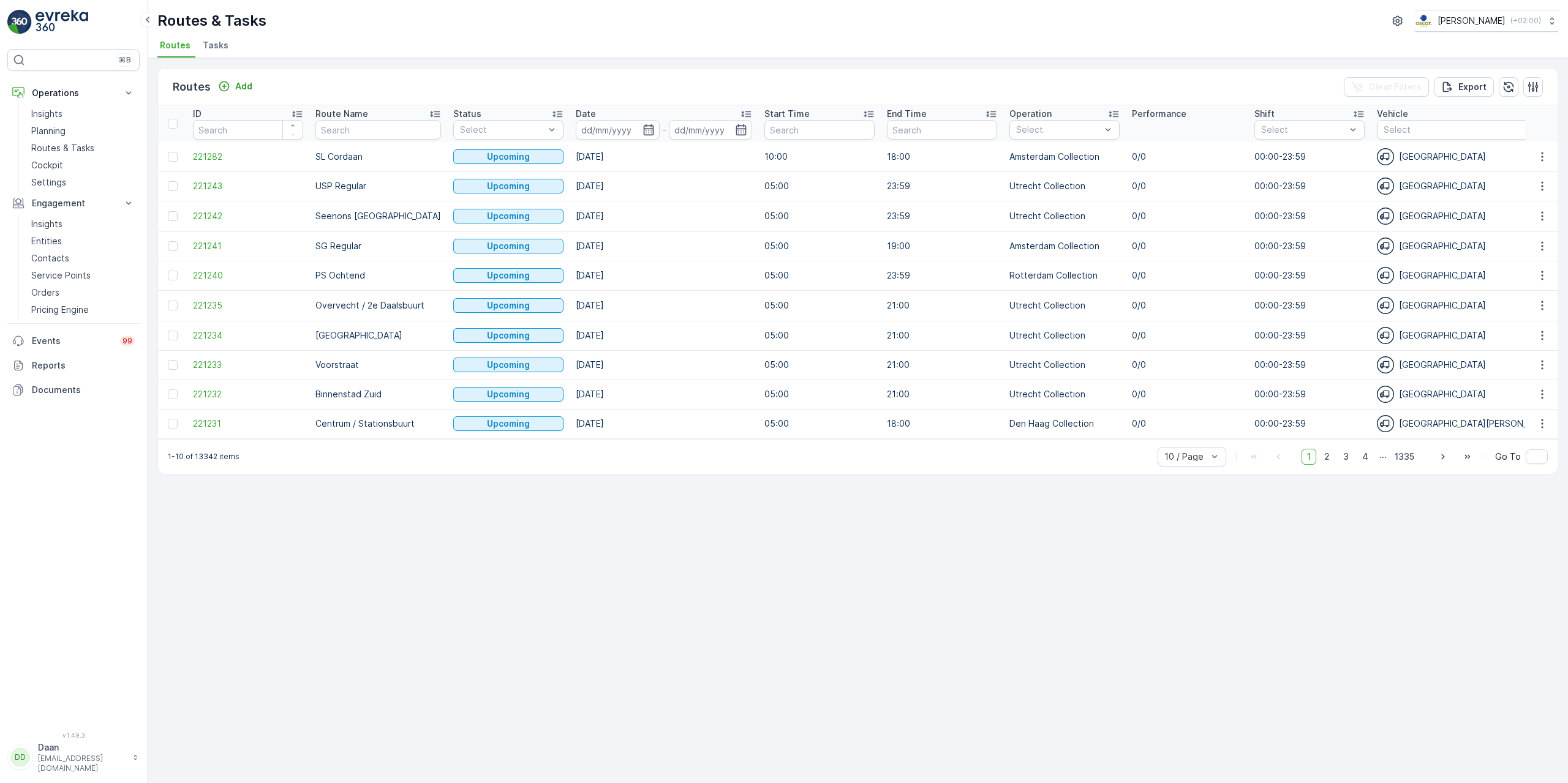
click at [208, 50] on span "Tasks" at bounding box center [216, 45] width 25 height 13
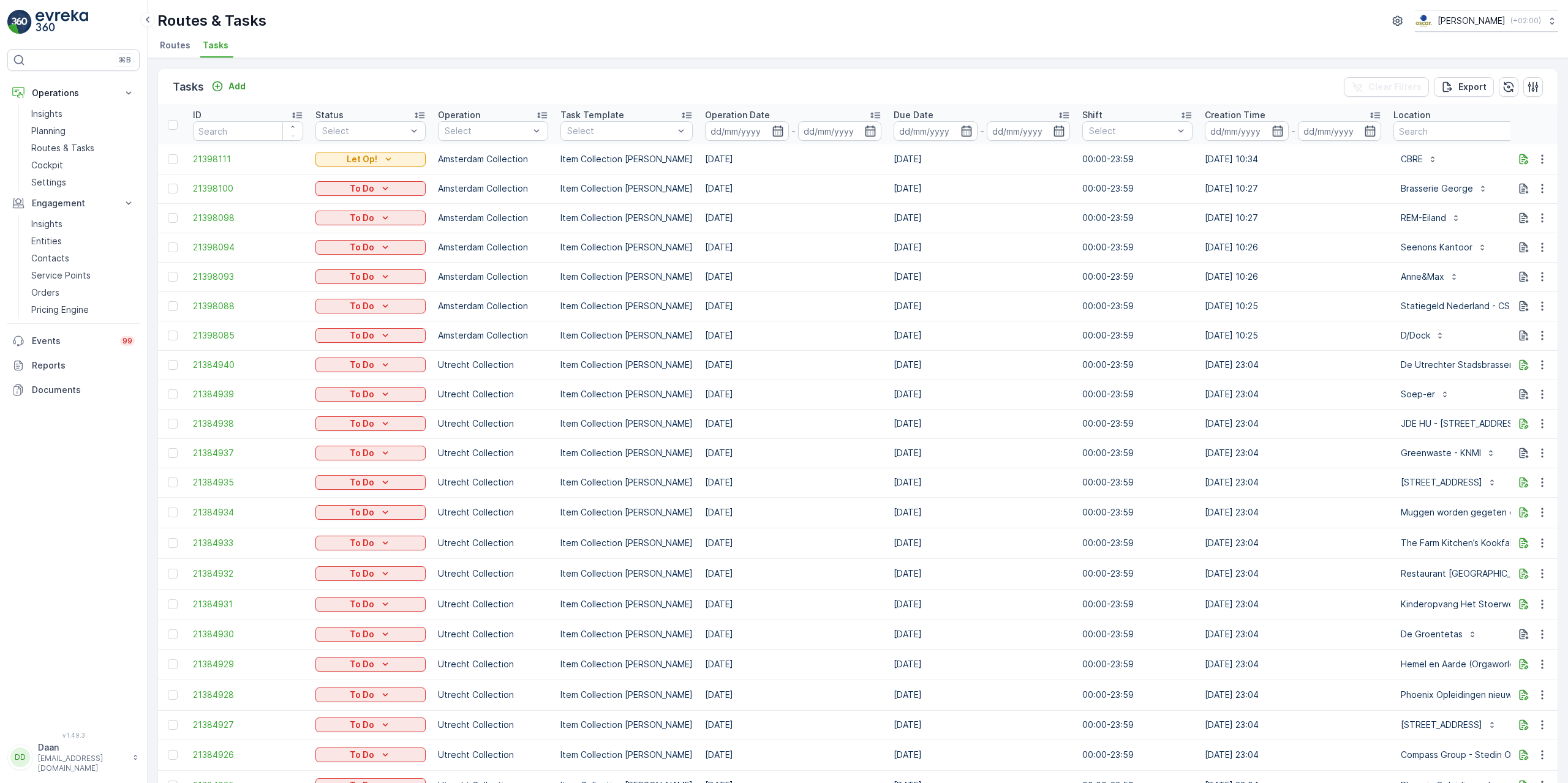
drag, startPoint x: 1189, startPoint y: 287, endPoint x: 706, endPoint y: 491, distance: 524.3
drag, startPoint x: 1103, startPoint y: 375, endPoint x: 1144, endPoint y: 369, distance: 41.4
drag, startPoint x: 1241, startPoint y: 357, endPoint x: 1296, endPoint y: 376, distance: 58.2
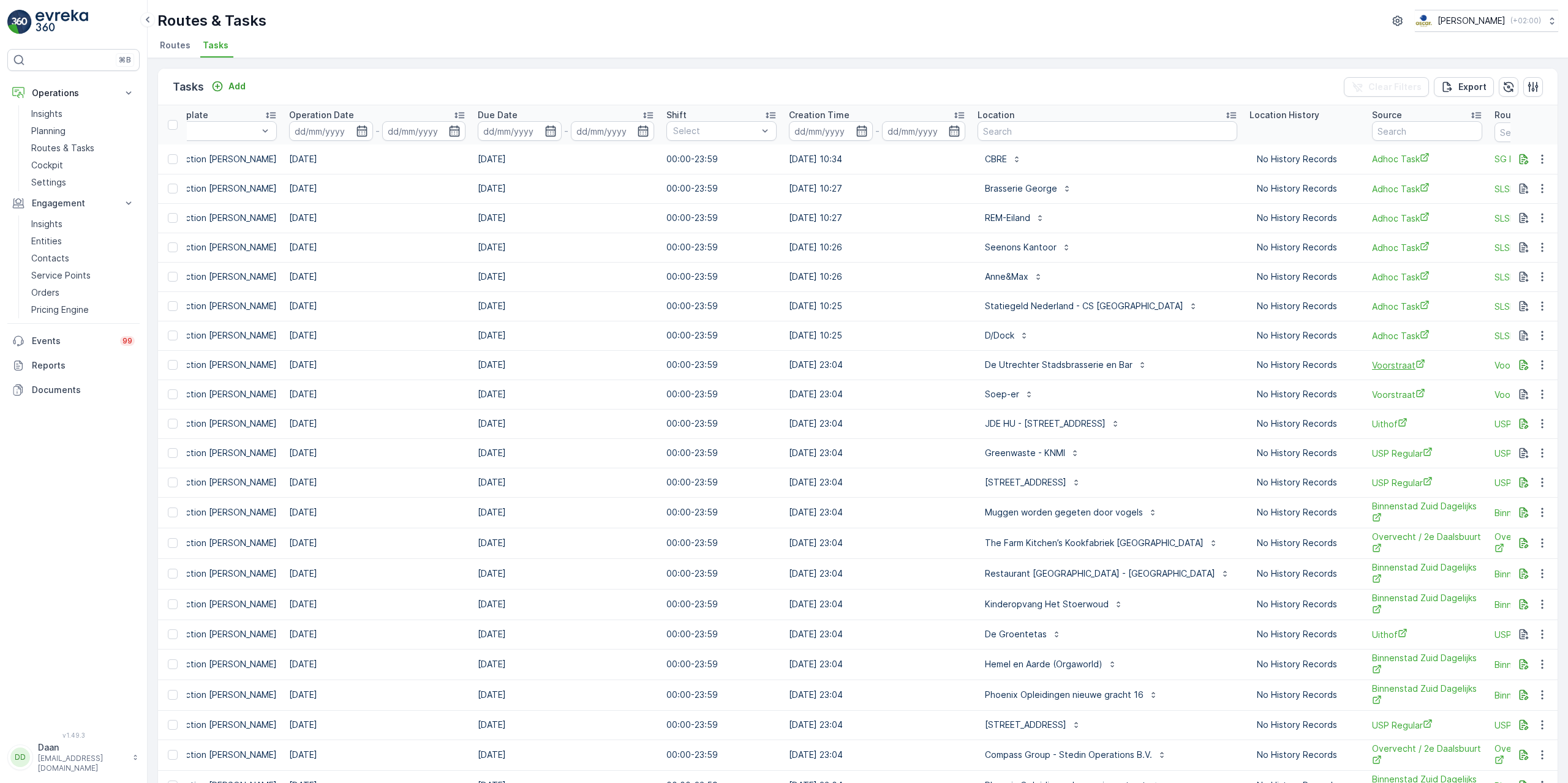
scroll to position [0, 524]
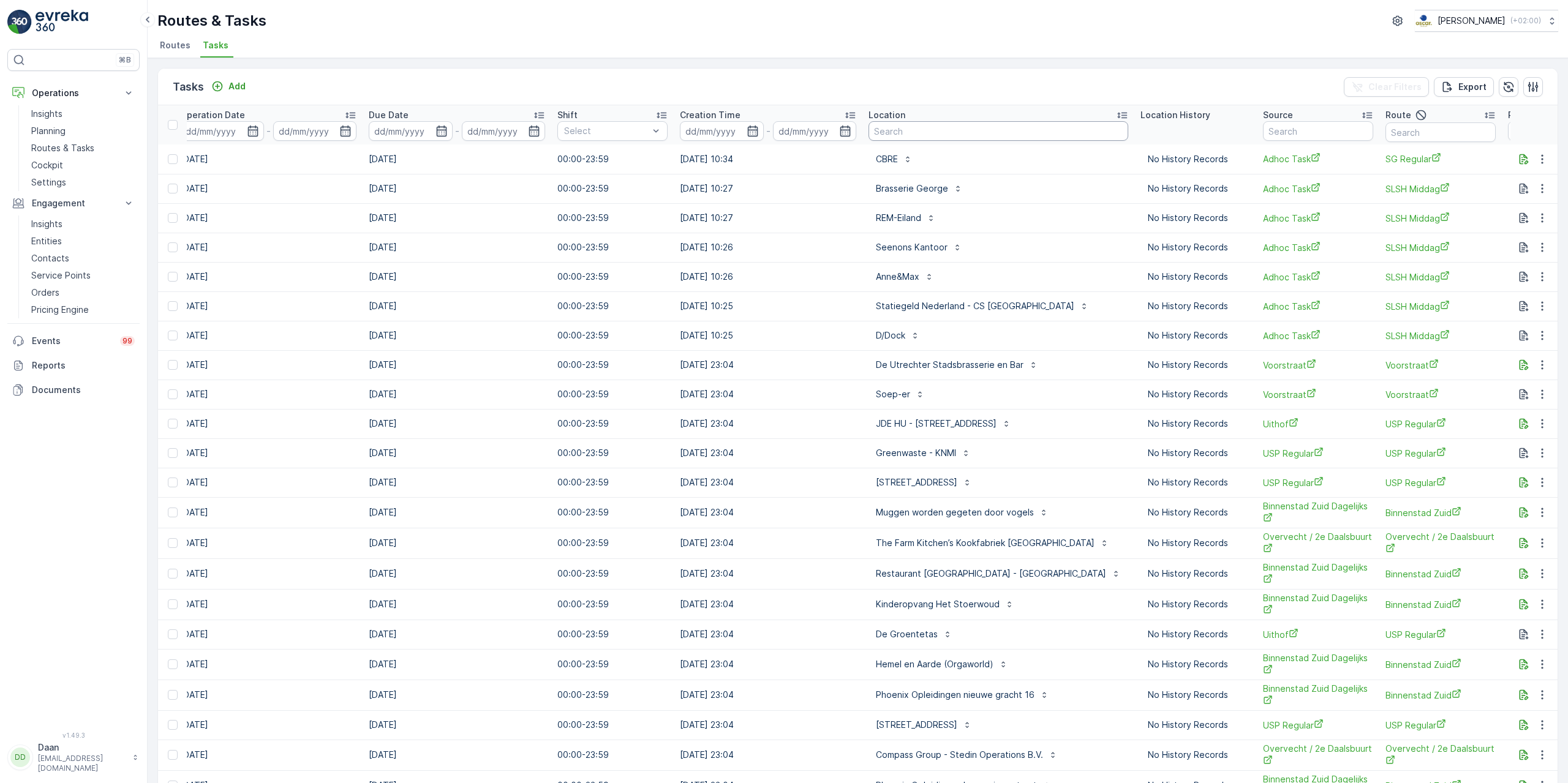
click at [966, 135] on input "text" at bounding box center [998, 131] width 260 height 20
type input "gregario"
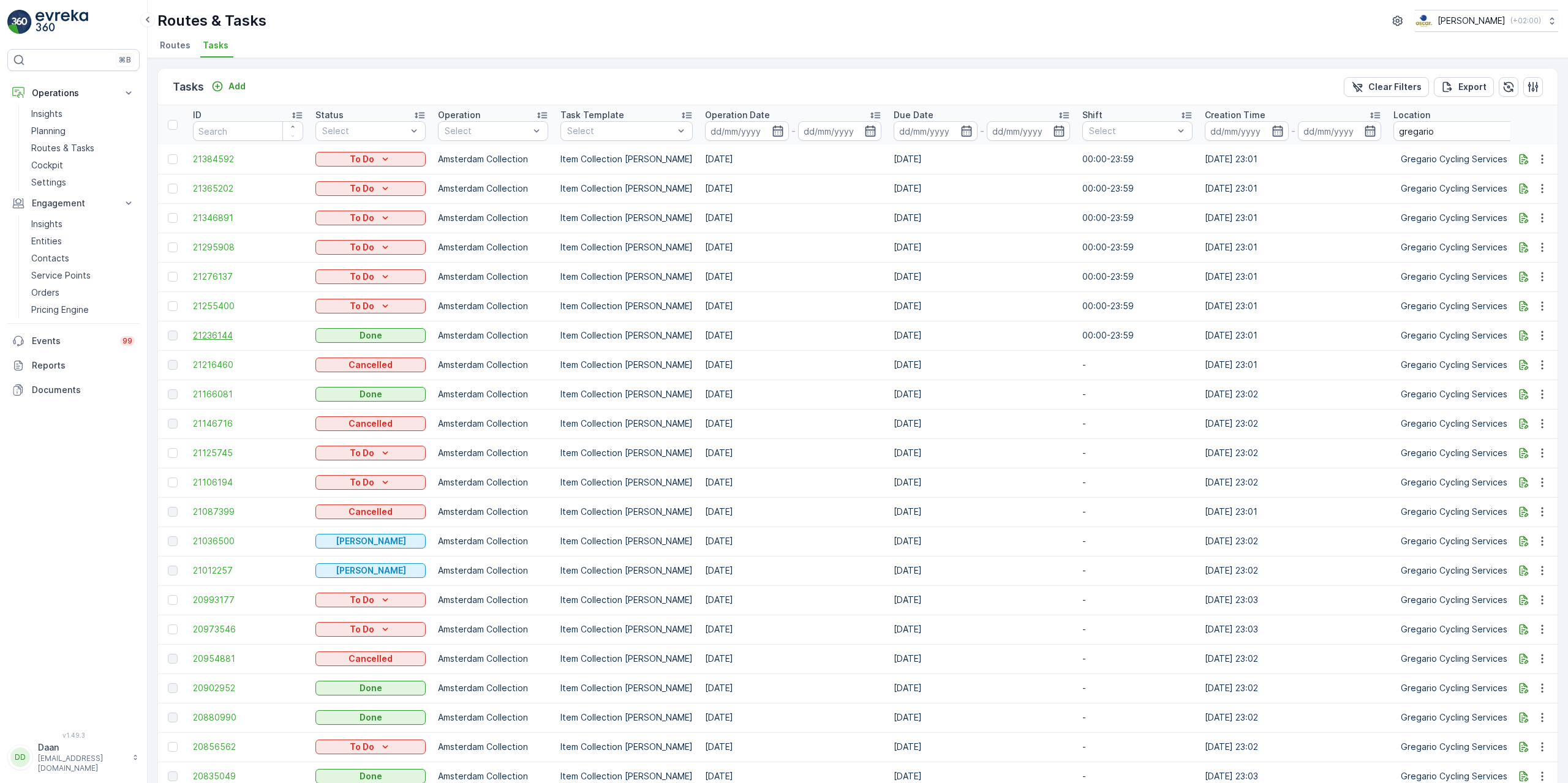
click at [223, 336] on span "21236144" at bounding box center [248, 335] width 110 height 13
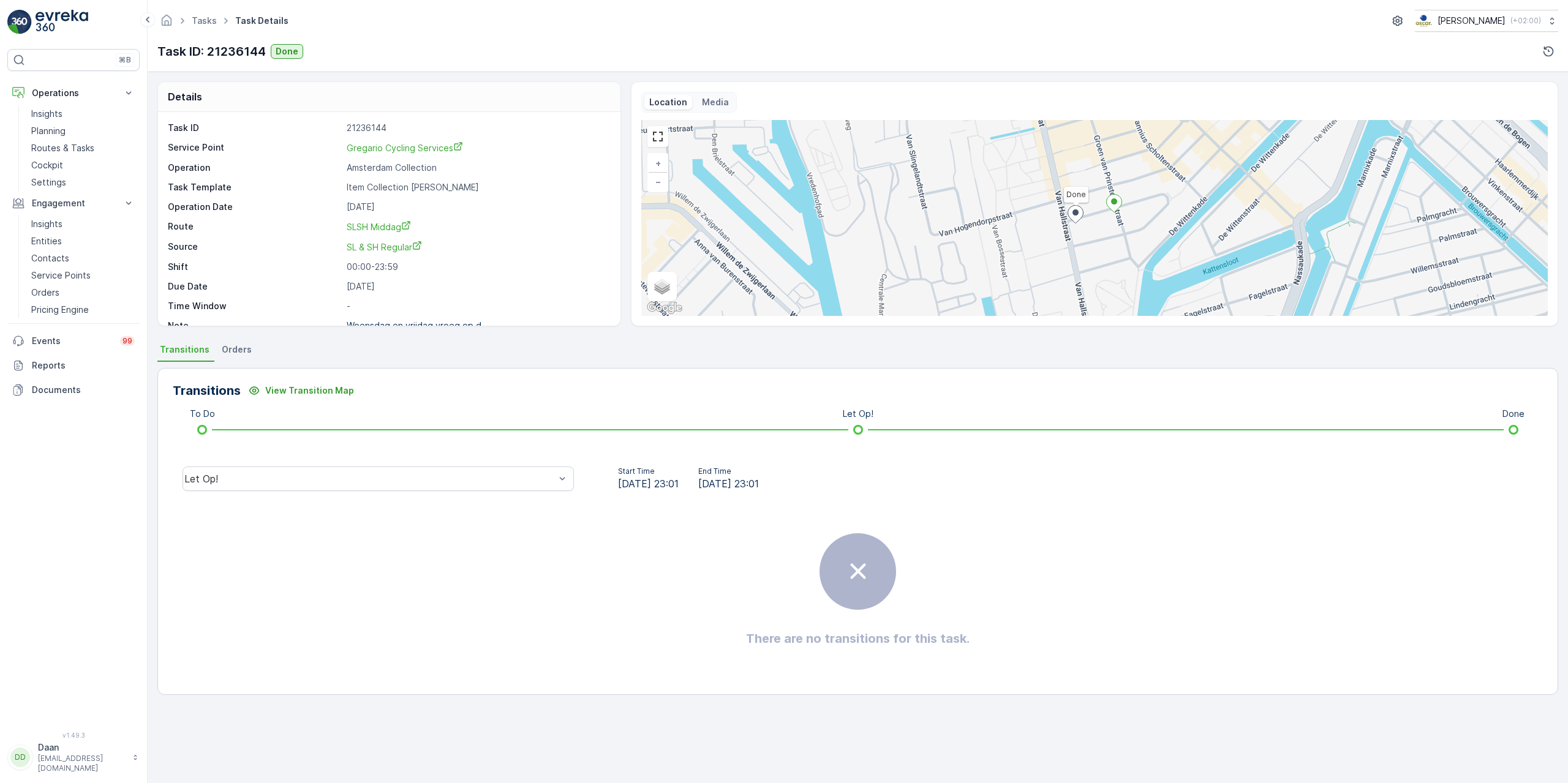
scroll to position [16, 0]
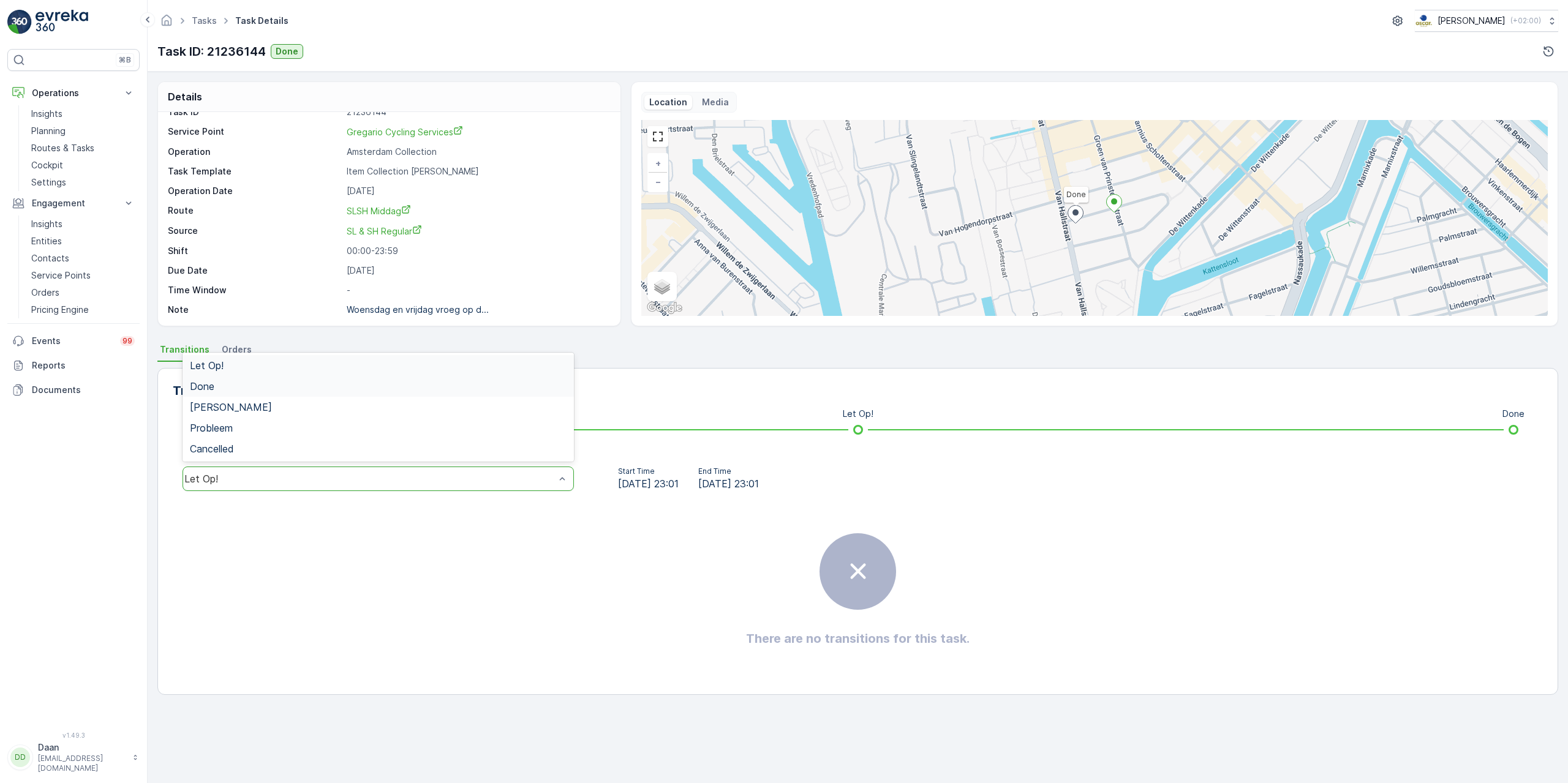
click at [439, 391] on div "Done" at bounding box center [378, 386] width 377 height 11
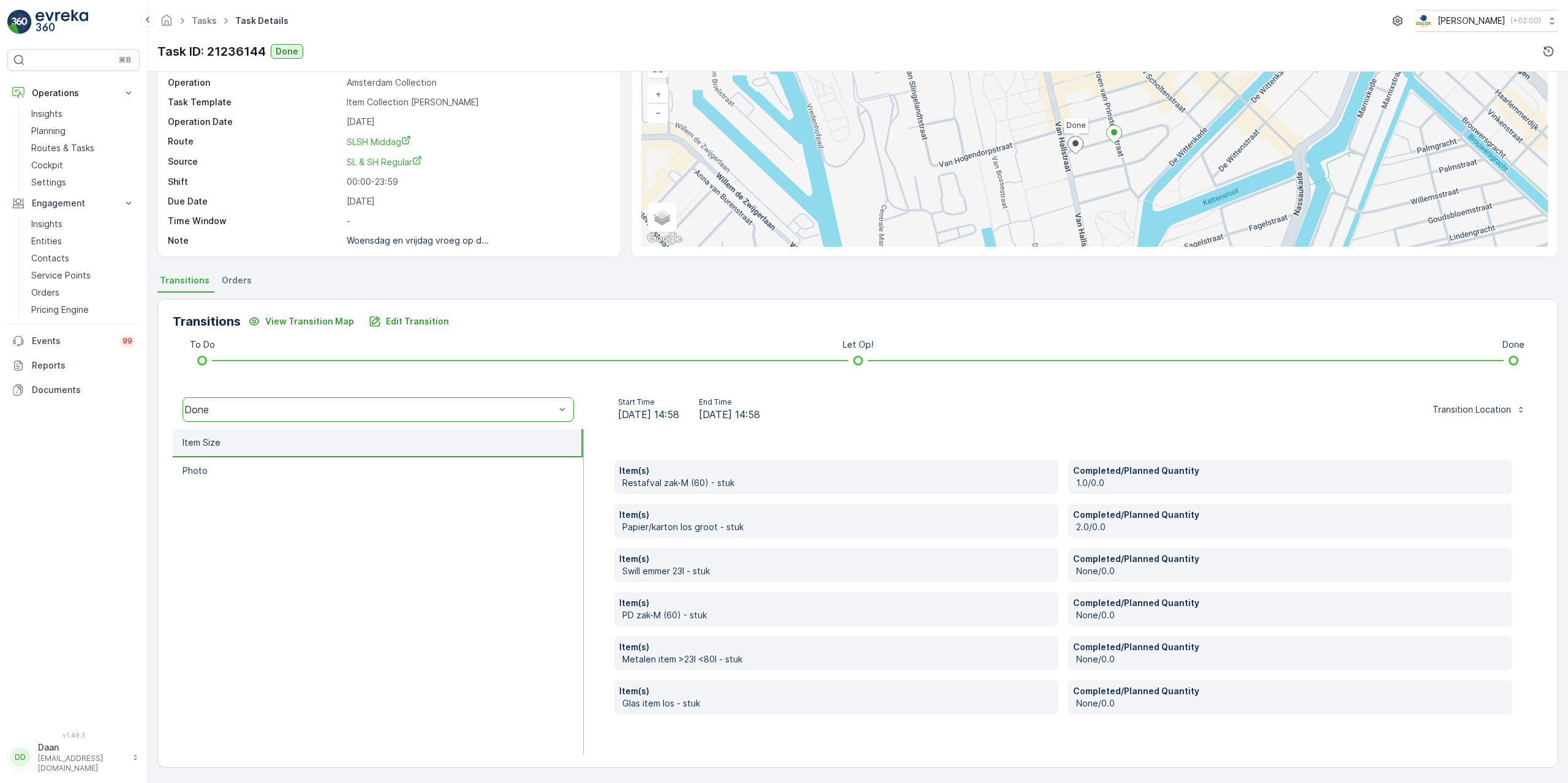
scroll to position [69, 0]
click at [64, 18] on img at bounding box center [62, 21] width 53 height 24
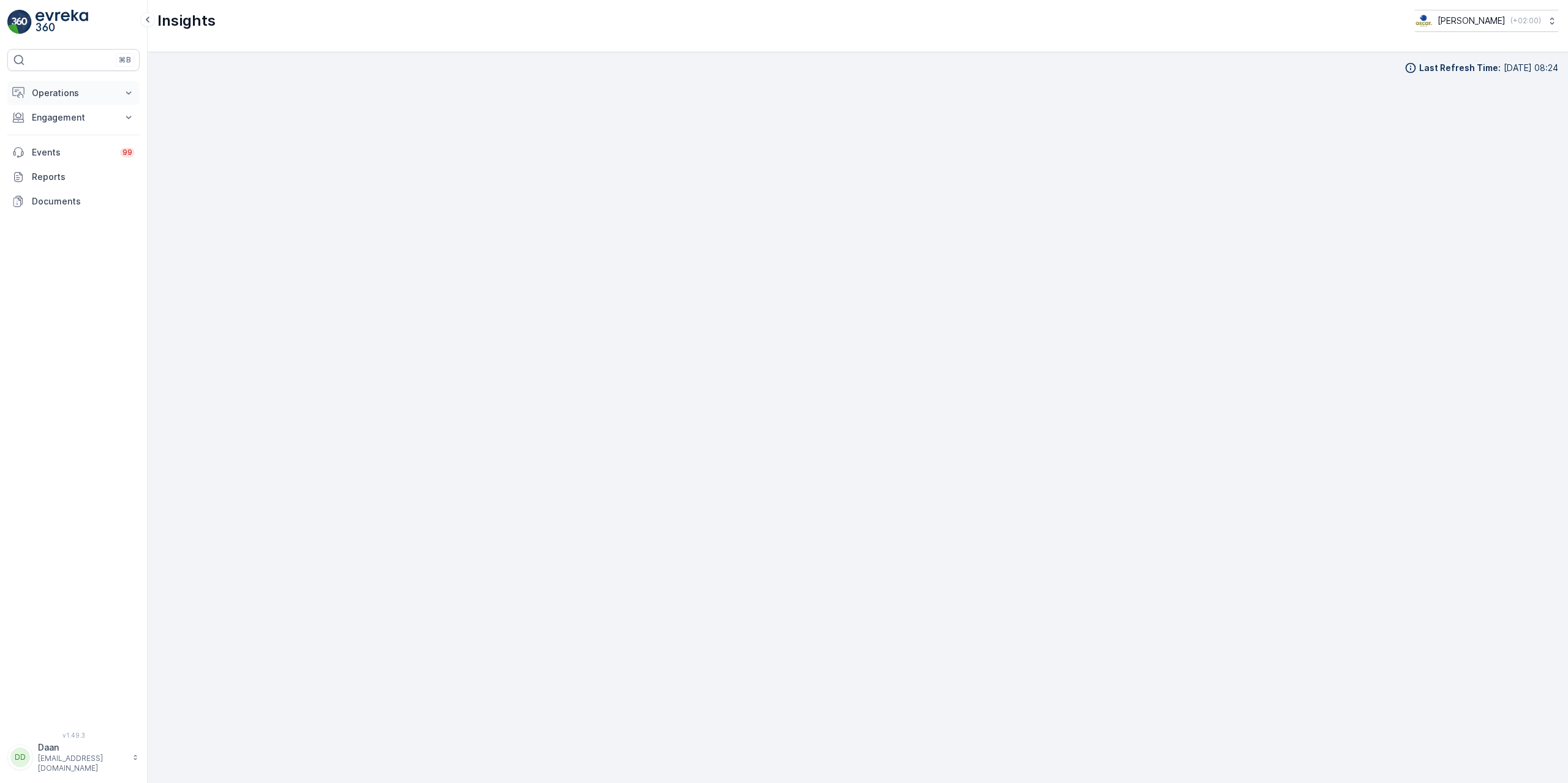
drag, startPoint x: 114, startPoint y: 73, endPoint x: 105, endPoint y: 92, distance: 21.0
click at [109, 85] on div "⌘B Operations Insights Planning Routes & Tasks Cockpit Settings Engagement Insi…" at bounding box center [73, 383] width 132 height 668
click at [103, 100] on button "Operations" at bounding box center [73, 93] width 132 height 24
click at [81, 148] on p "Routes & Tasks" at bounding box center [62, 147] width 63 height 13
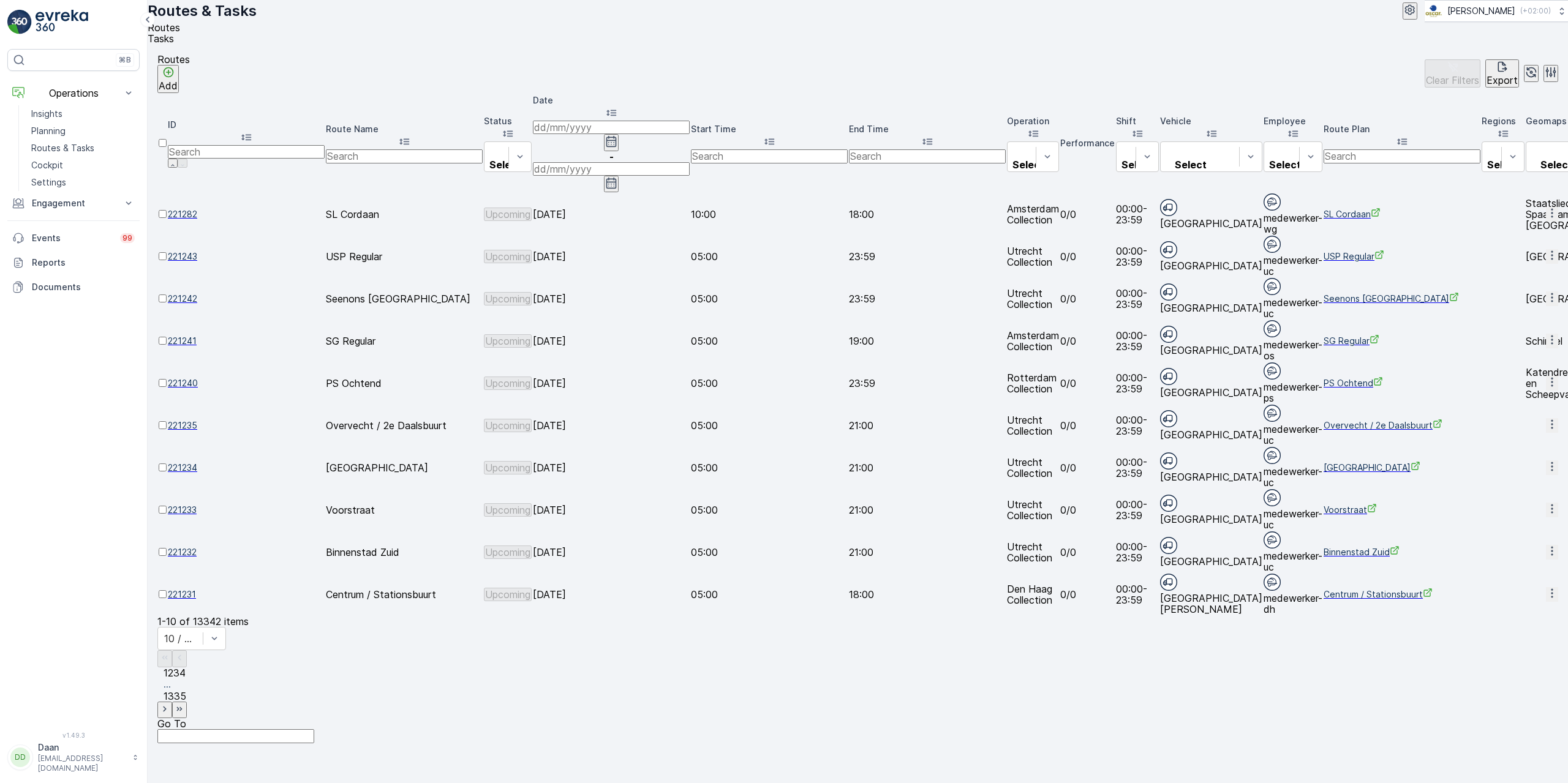
drag, startPoint x: 65, startPoint y: 131, endPoint x: 143, endPoint y: 110, distance: 80.8
click at [65, 131] on p "Planning" at bounding box center [48, 131] width 34 height 13
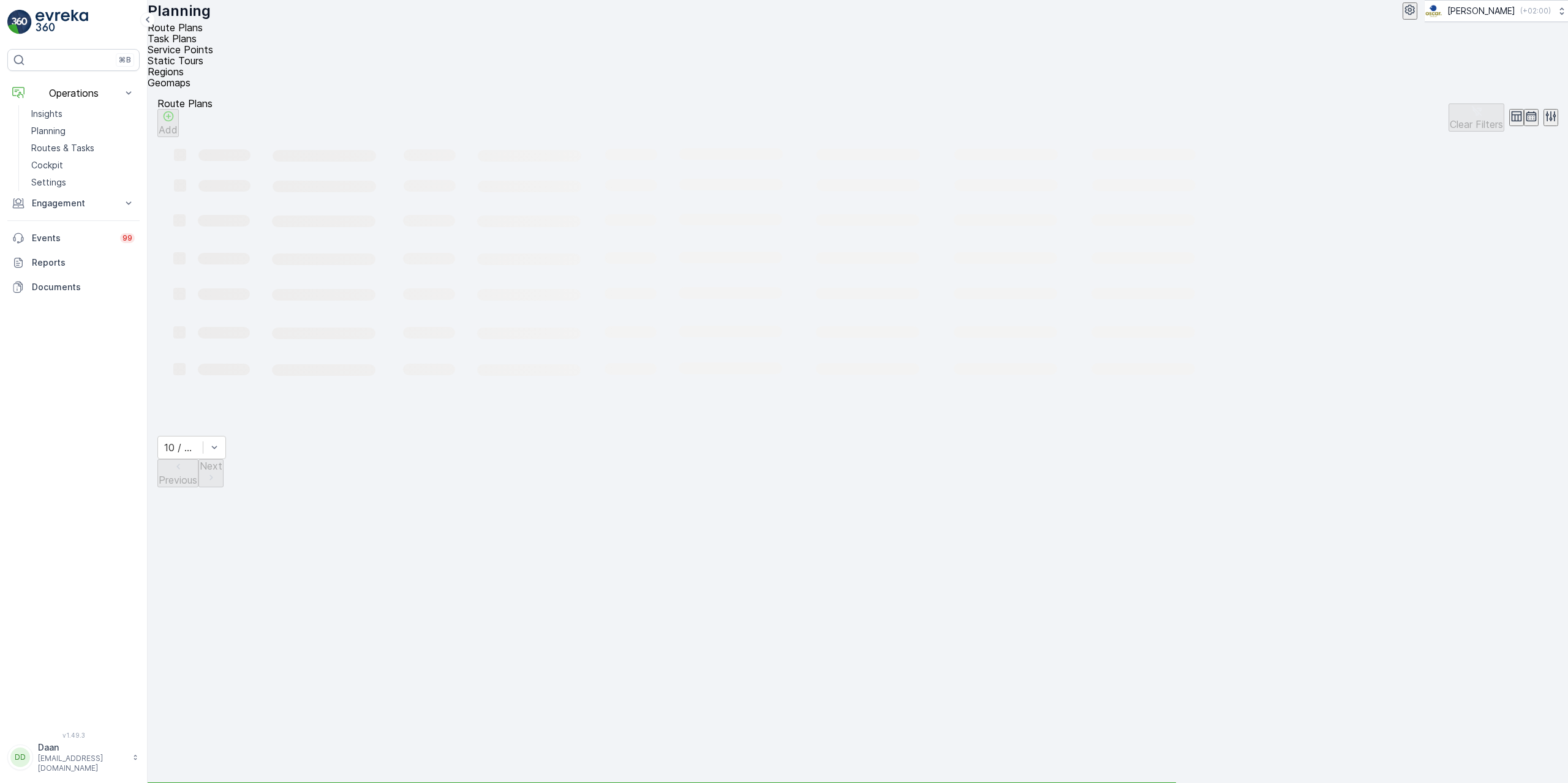
click at [196, 45] on span "Task Plans" at bounding box center [172, 38] width 49 height 13
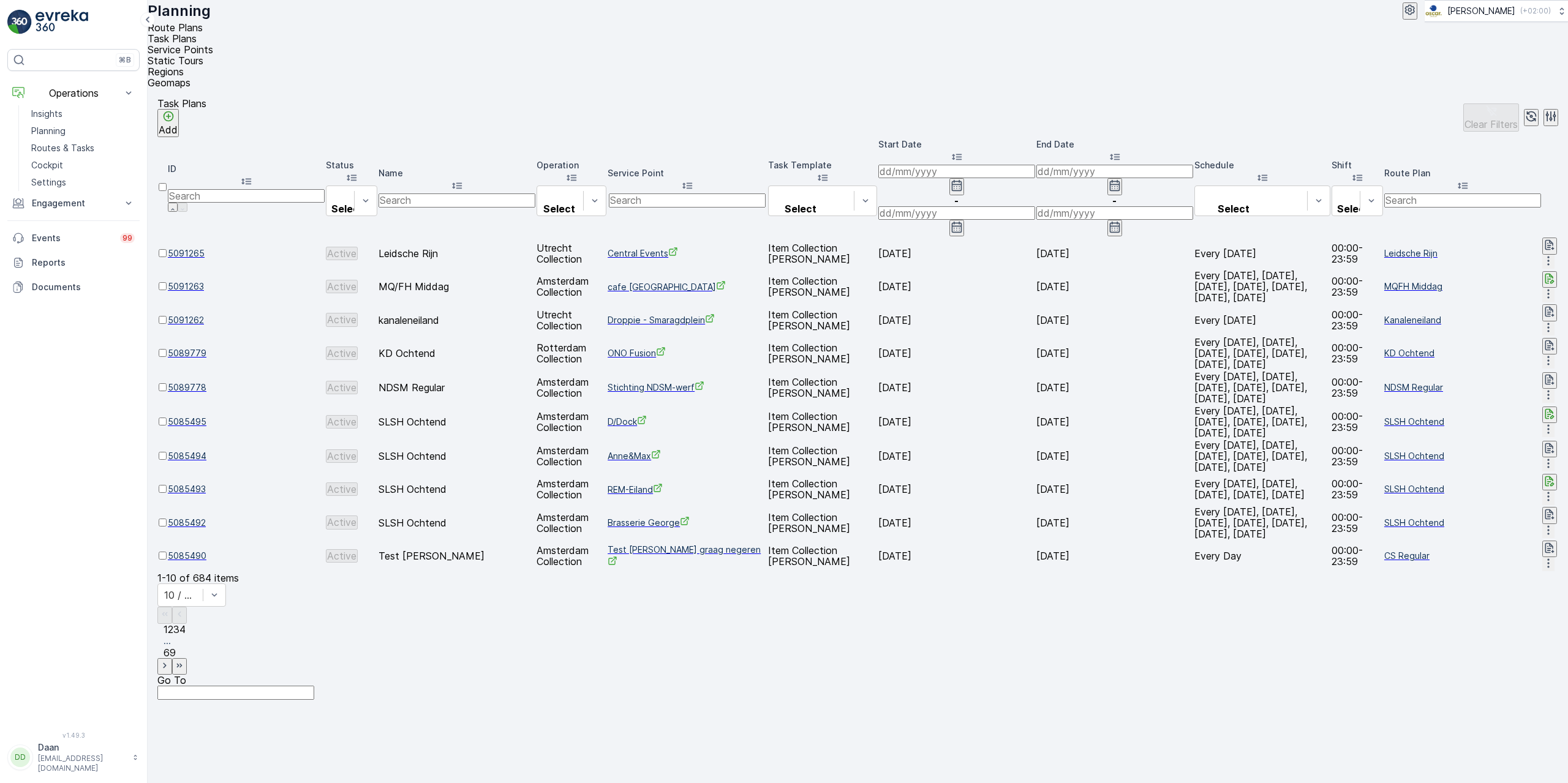
click at [741, 193] on input "text" at bounding box center [686, 200] width 157 height 14
type input "esh"
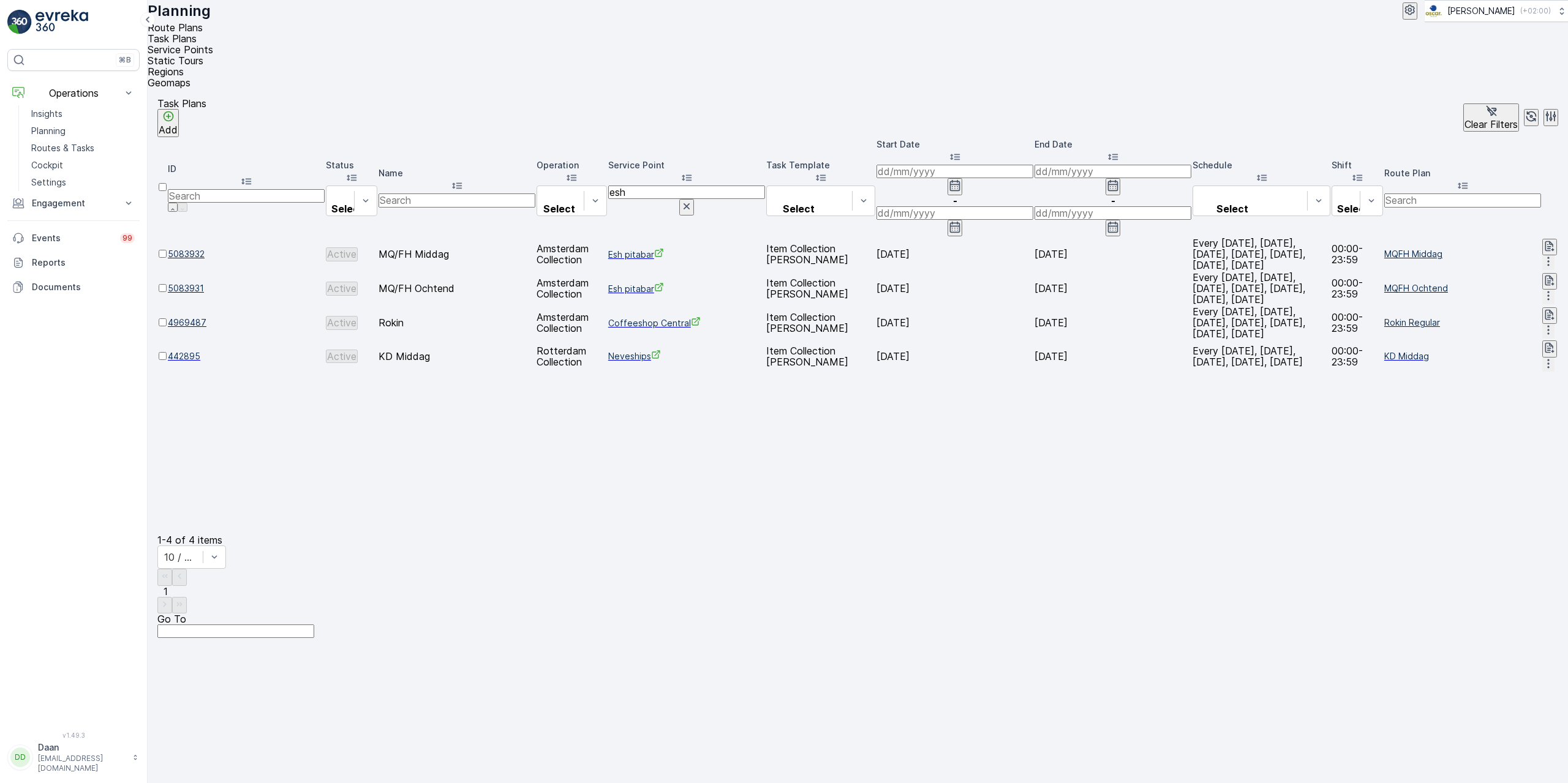
click at [1542, 290] on icon "button" at bounding box center [1547, 296] width 13 height 13
click at [1530, 220] on span "Edit Task Plan" at bounding box center [1527, 226] width 57 height 13
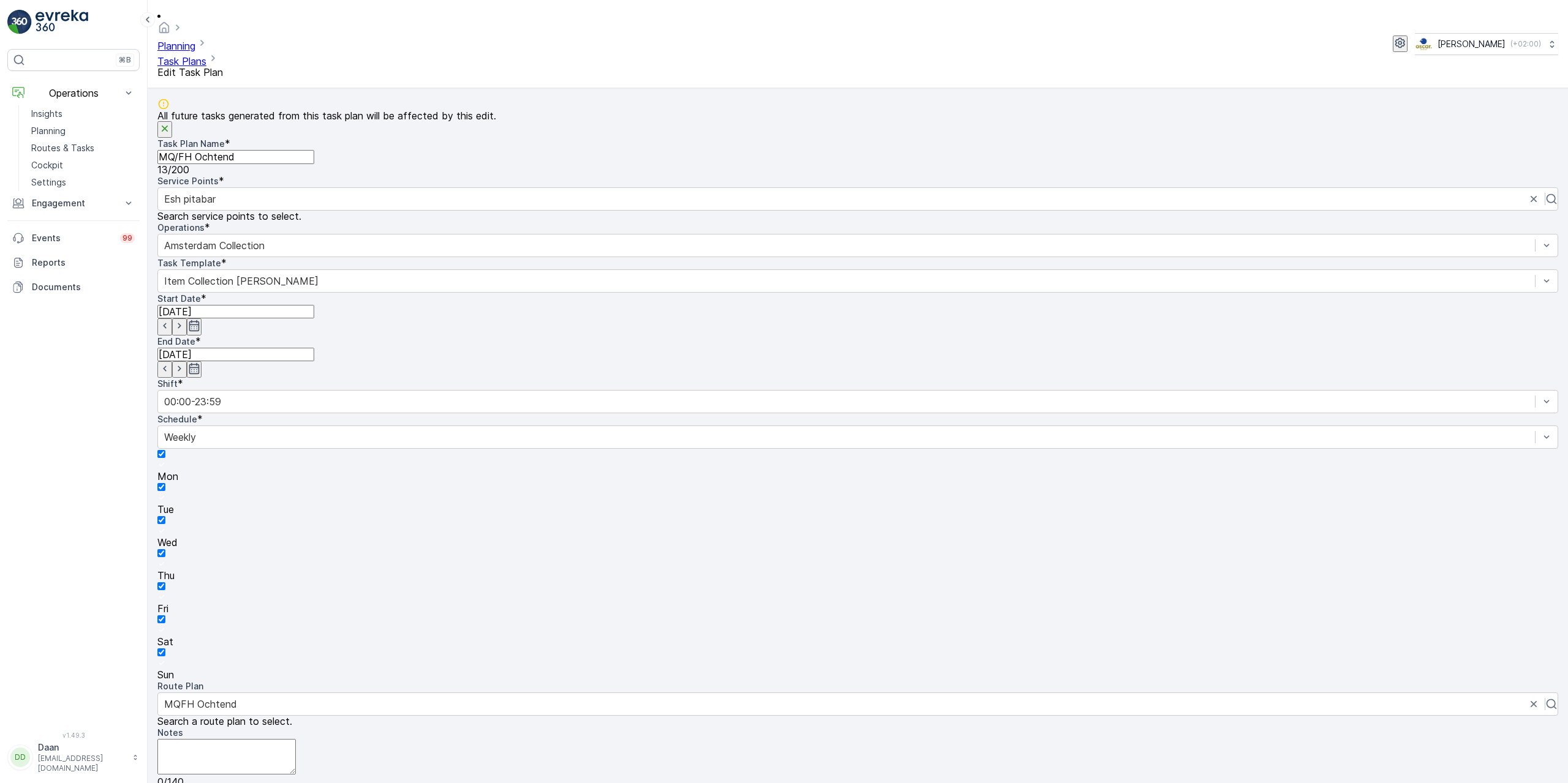
scroll to position [385, 0]
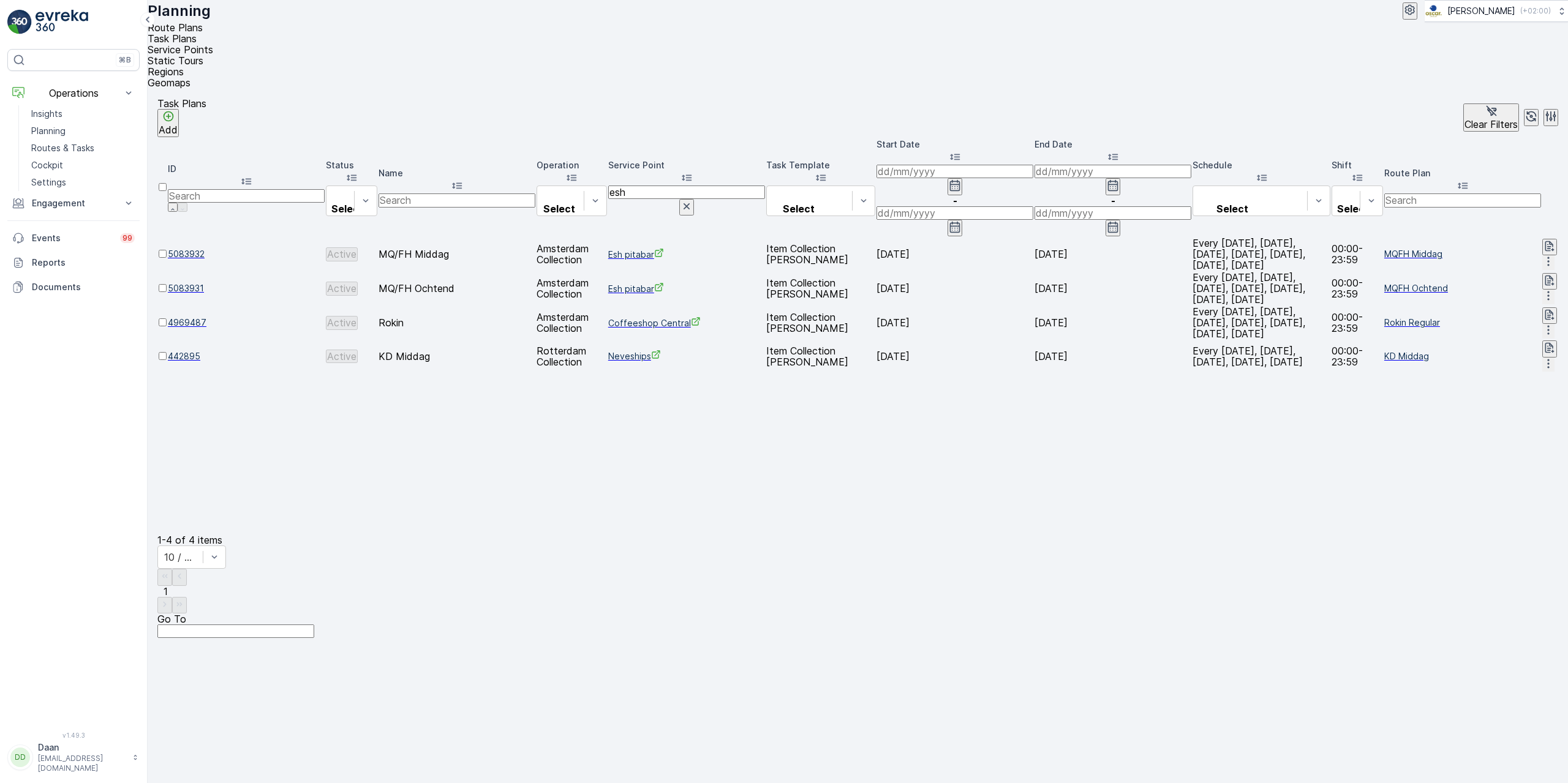
click at [1543, 256] on icon "button" at bounding box center [1547, 262] width 13 height 13
click at [1538, 191] on span "Edit Task Plan" at bounding box center [1527, 195] width 57 height 13
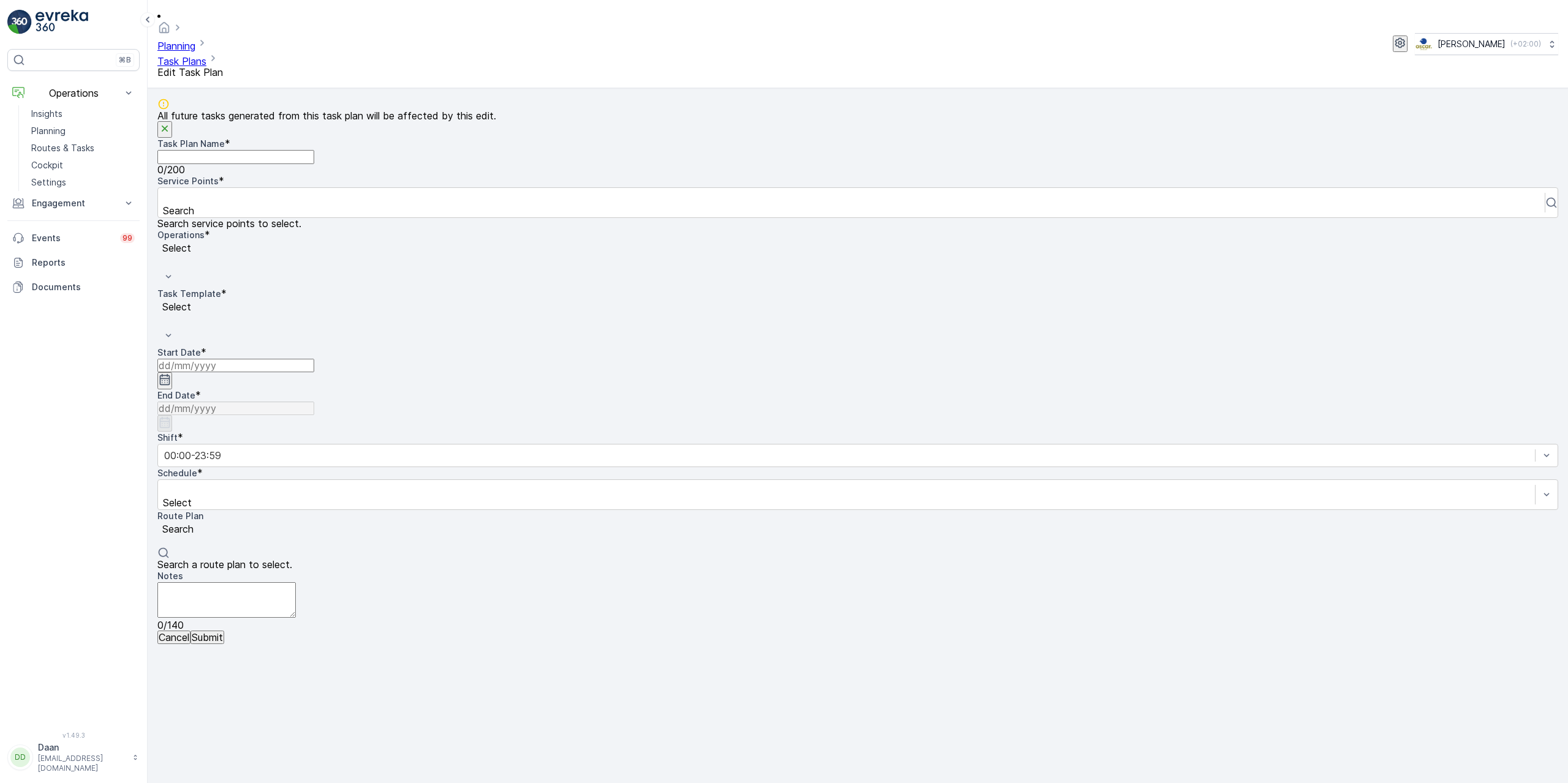
type Name "MQ/FH Middag"
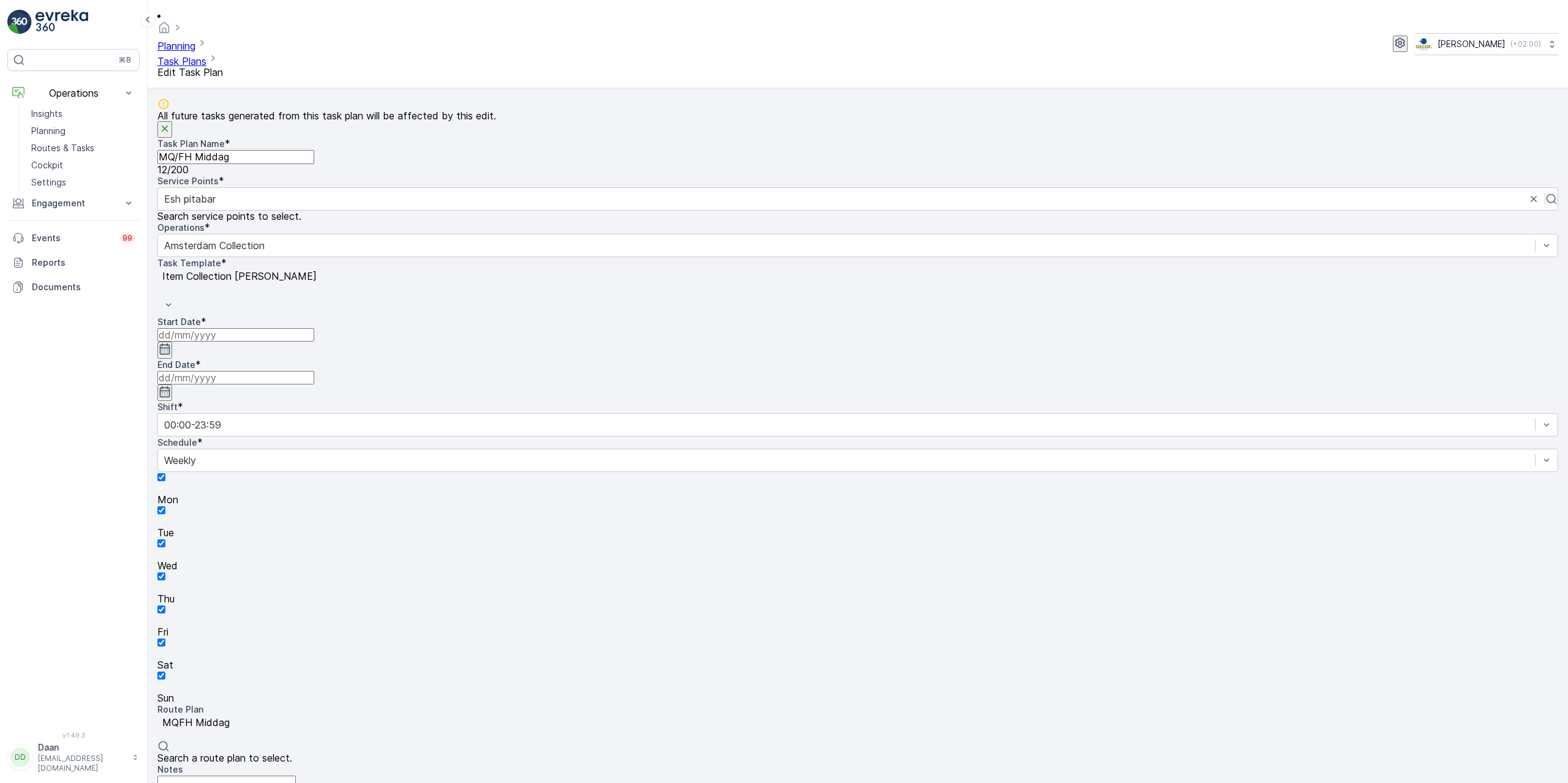
type input "[DATE]"
type input "31.12.2030"
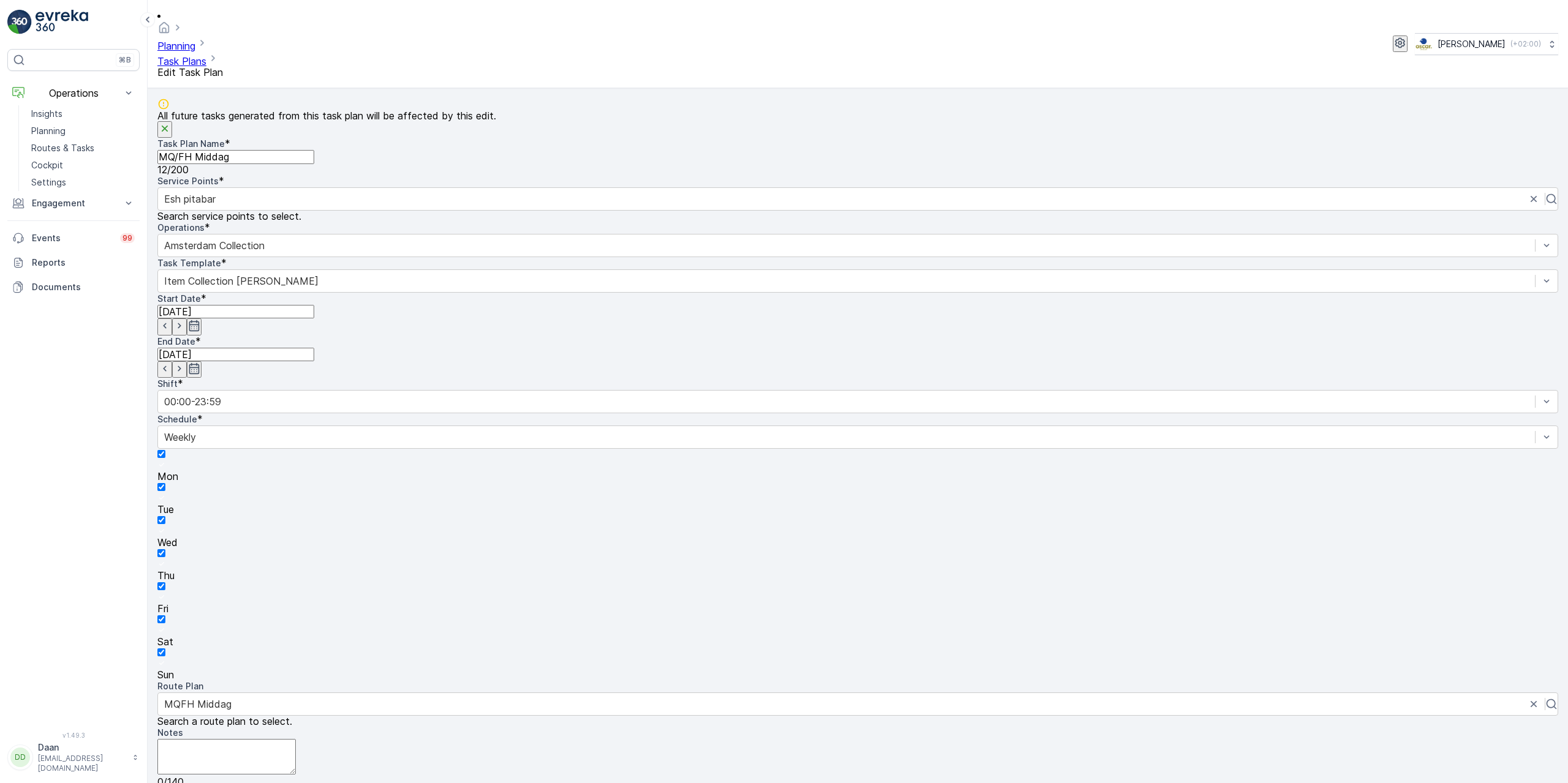
scroll to position [263, 0]
